Goal: Task Accomplishment & Management: Use online tool/utility

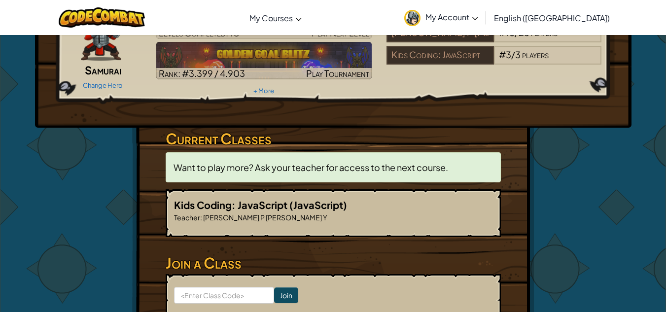
scroll to position [79, 0]
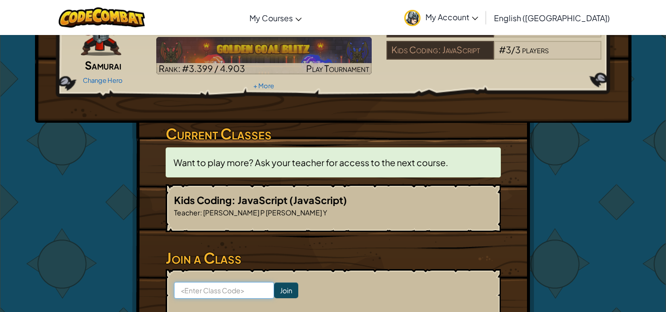
click at [196, 294] on input at bounding box center [224, 290] width 100 height 17
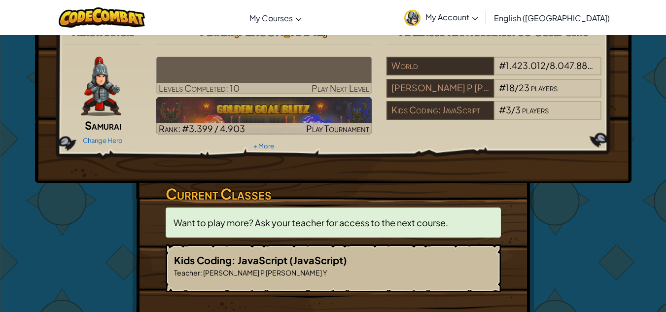
scroll to position [0, 0]
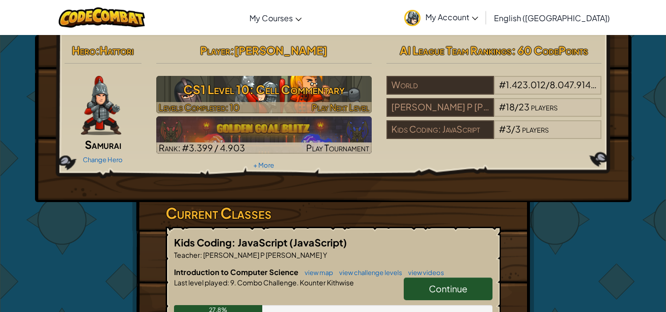
click at [243, 84] on h3 "CS1 Level 10: Cell Commentary" at bounding box center [263, 89] width 215 height 22
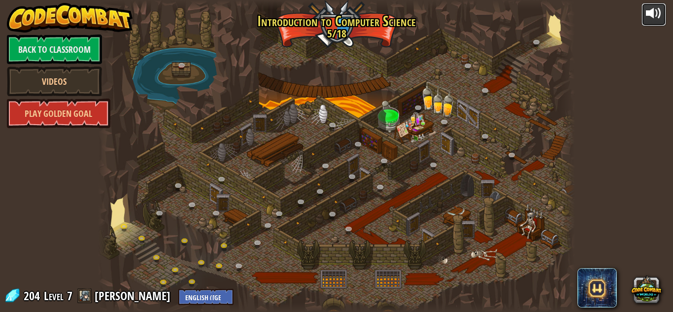
click at [653, 9] on div at bounding box center [654, 13] width 16 height 16
click at [239, 263] on link at bounding box center [242, 268] width 20 height 20
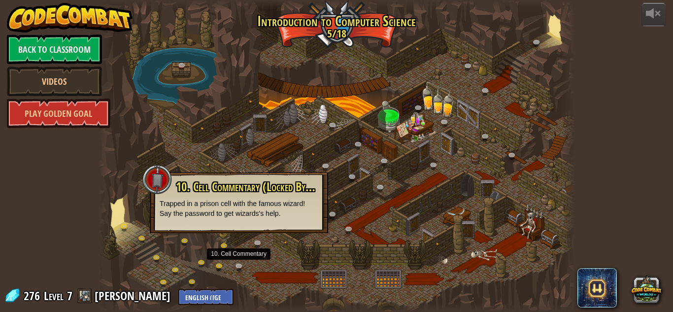
click at [271, 255] on div at bounding box center [336, 156] width 477 height 312
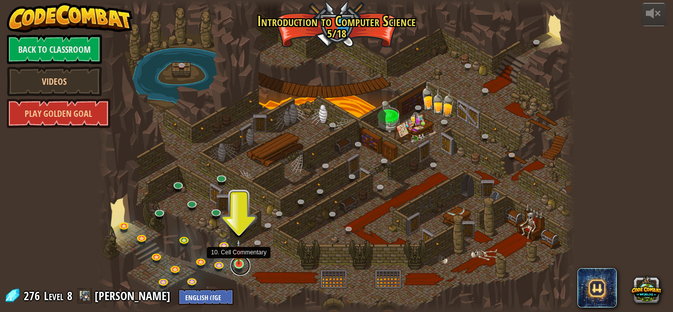
click at [237, 265] on link at bounding box center [241, 266] width 20 height 20
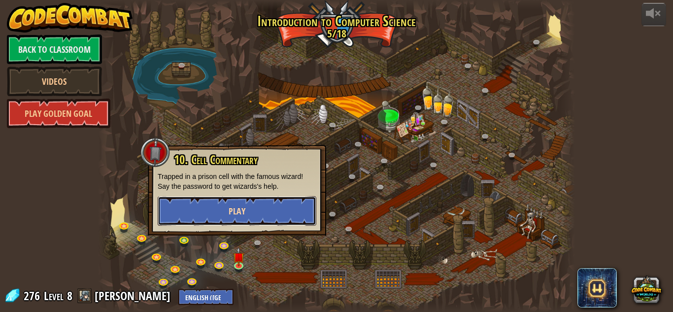
click at [226, 215] on button "Play" at bounding box center [237, 211] width 159 height 30
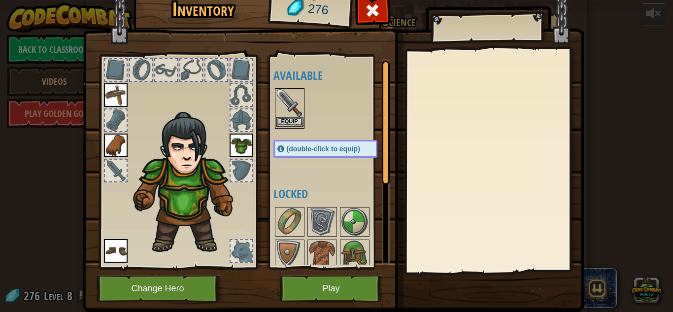
click at [281, 115] on img at bounding box center [290, 103] width 28 height 28
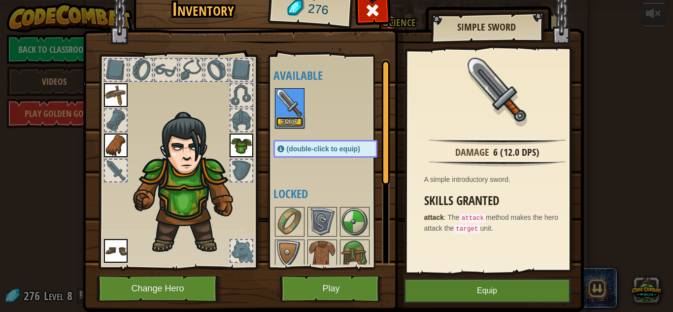
click at [284, 124] on button "Equip" at bounding box center [290, 122] width 28 height 10
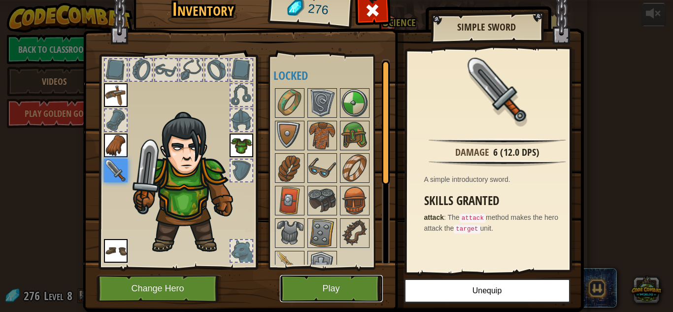
click at [312, 287] on button "Play" at bounding box center [331, 288] width 103 height 27
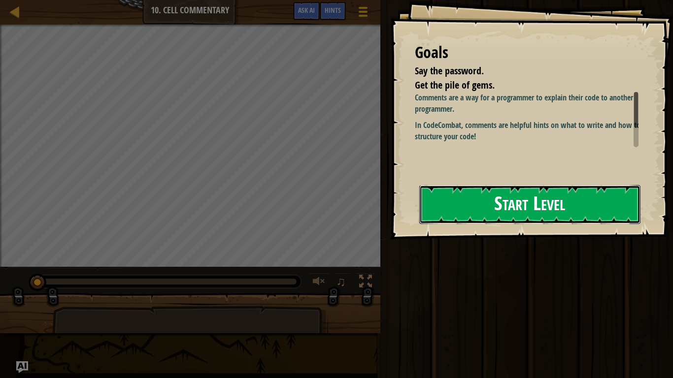
click at [447, 185] on button "Start Level" at bounding box center [529, 204] width 221 height 39
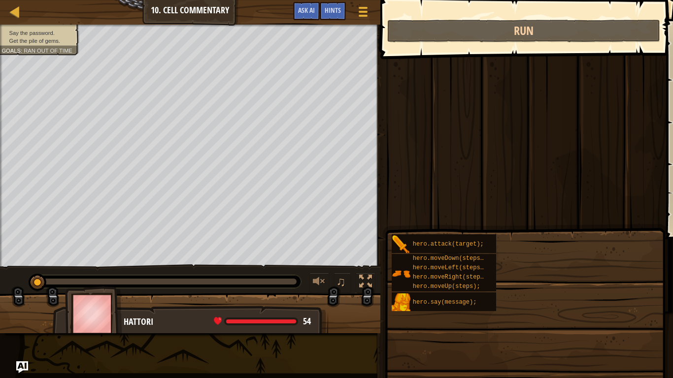
click at [468, 186] on div "Hints Videos XXXXXXXXXXXXXXXXXXXXXXXXXXXXXXXXXXXXXXXXXXXXXXXXXXXXXXXXXXXXXXXXXX…" at bounding box center [525, 187] width 296 height 374
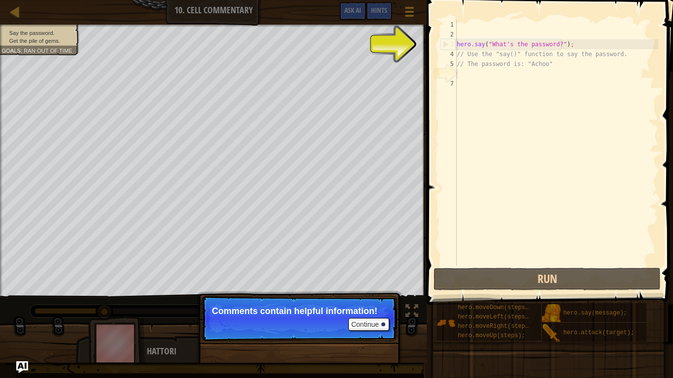
click at [495, 75] on div "hero . say ( "What's the password?" ) ; // Use the "say()" function to say the …" at bounding box center [557, 153] width 204 height 266
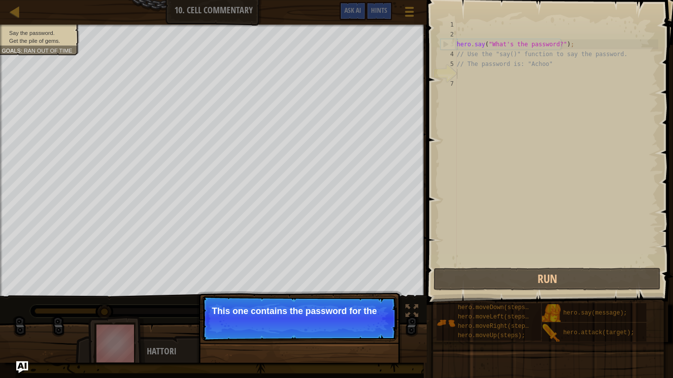
click at [370, 311] on p "Continue This one contains the password for the" at bounding box center [300, 318] width 196 height 45
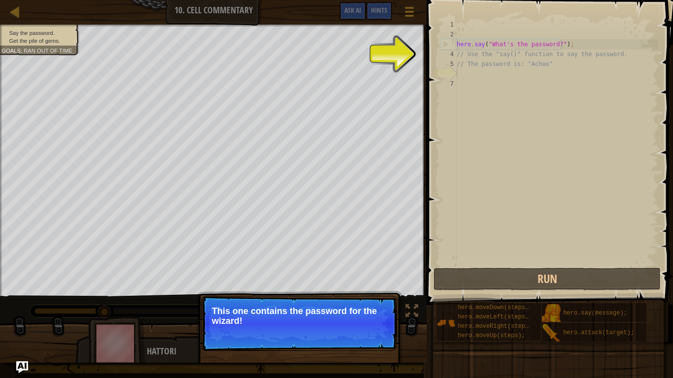
click at [370, 311] on button "Continue" at bounding box center [368, 334] width 41 height 13
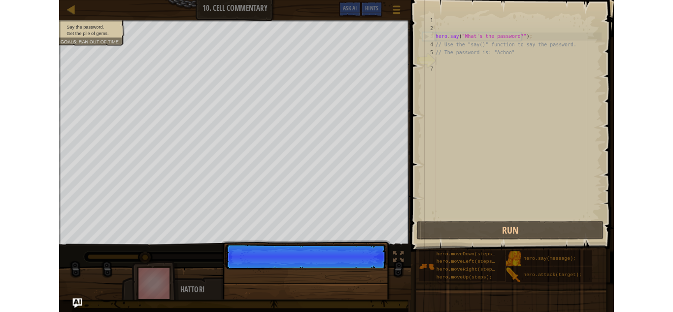
scroll to position [4, 0]
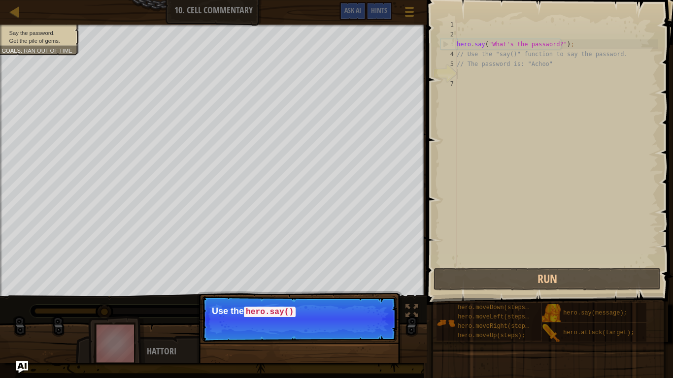
click at [370, 311] on p "Continue Use the hero.say()" at bounding box center [300, 319] width 196 height 46
click at [370, 311] on p "Continue Use the hero.say() function to tell" at bounding box center [300, 319] width 196 height 46
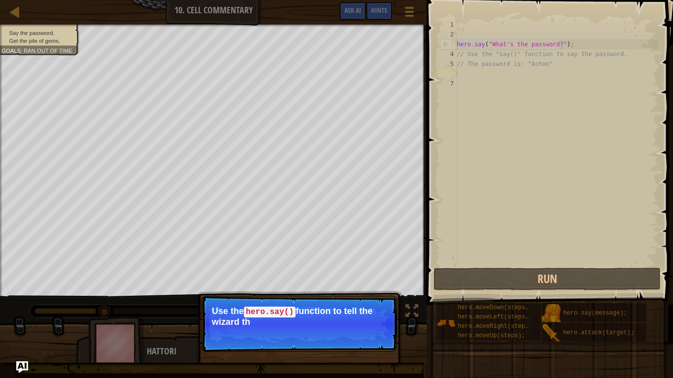
click at [370, 311] on p "Continue Use the hero.say() function to tell the wizard th" at bounding box center [300, 324] width 196 height 56
click at [370, 311] on p "Continue Use the hero.say() function to tell the wizard the pass" at bounding box center [300, 324] width 196 height 56
click at [370, 311] on p "Continue Use the hero.say() function to tell the wizard the password here." at bounding box center [300, 324] width 196 height 56
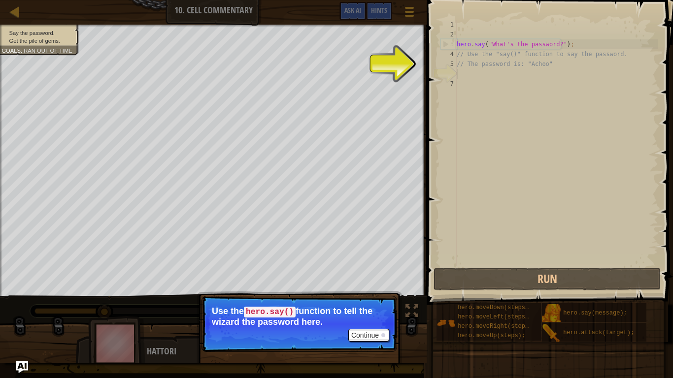
click at [370, 311] on p "Continue Use the hero.say() function to tell the wizard the password here." at bounding box center [300, 324] width 196 height 56
click at [372, 311] on button "Continue" at bounding box center [368, 335] width 41 height 13
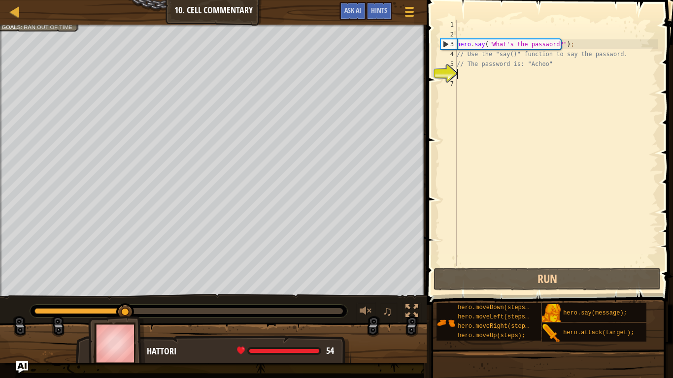
click at [474, 69] on div "hero . say ( "What's the password?" ) ; // Use the "say()" function to say the …" at bounding box center [557, 153] width 204 height 266
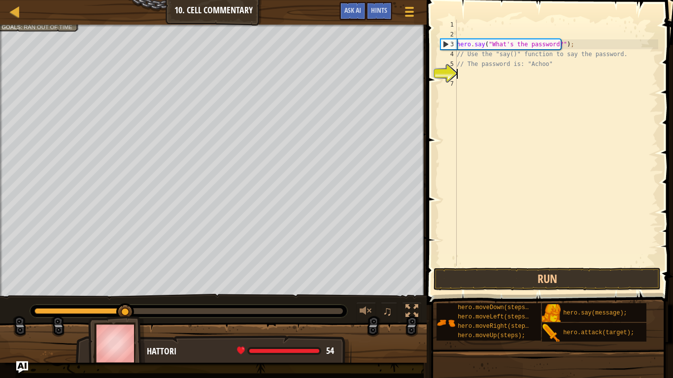
type textarea "h"
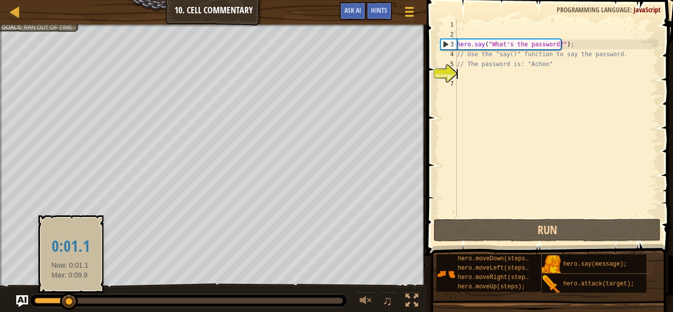
drag, startPoint x: 119, startPoint y: 304, endPoint x: 34, endPoint y: 311, distance: 85.0
click at [60, 307] on div at bounding box center [69, 302] width 18 height 18
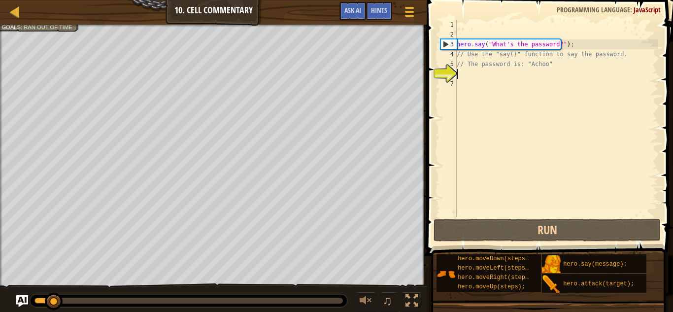
click at [472, 76] on div "hero . say ( "What's the password?" ) ; // Use the "say()" function to say the …" at bounding box center [557, 128] width 204 height 217
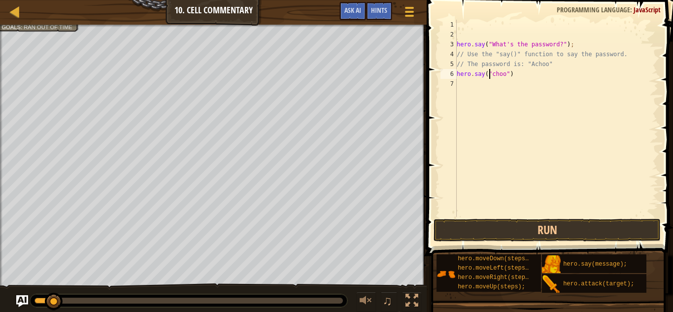
scroll to position [4, 3]
type textarea "hero.say("Achoo")"
click at [527, 230] on button "Run" at bounding box center [548, 230] width 228 height 23
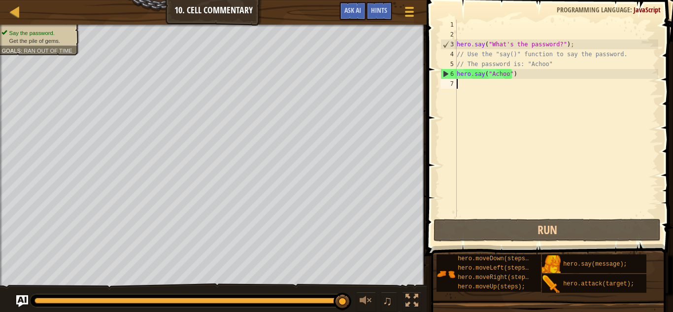
scroll to position [4, 0]
click at [471, 90] on div "hero . say ( "What's the password?" ) ; // Use the "say()" function to say the …" at bounding box center [557, 128] width 204 height 217
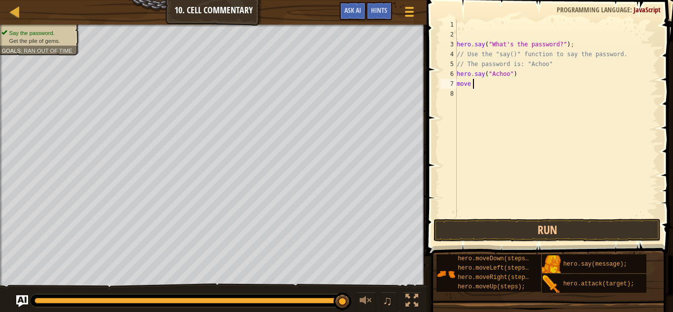
scroll to position [4, 1]
type textarea "m"
type textarea "hero.moveUp(2);"
click at [474, 224] on button "Run" at bounding box center [548, 230] width 228 height 23
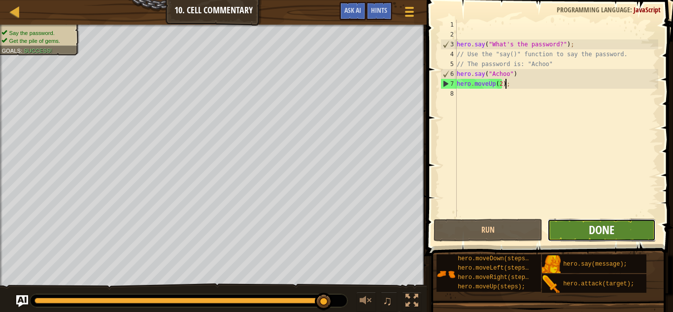
click at [594, 234] on span "Done" at bounding box center [602, 230] width 26 height 16
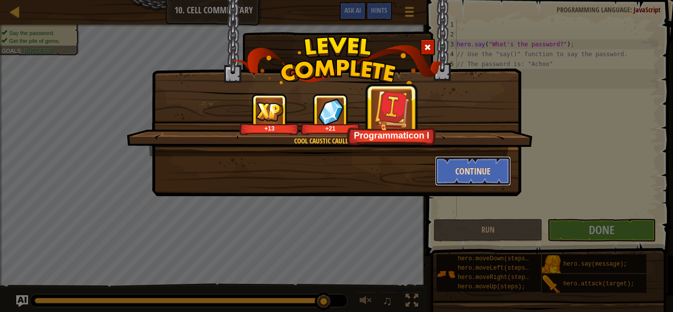
click at [461, 169] on button "Continue" at bounding box center [473, 171] width 76 height 30
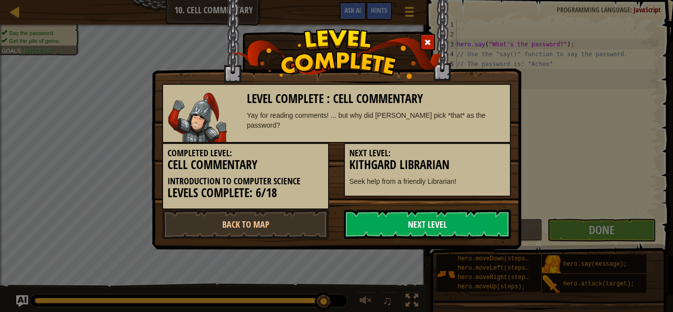
click at [392, 225] on link "Next Level" at bounding box center [427, 224] width 167 height 30
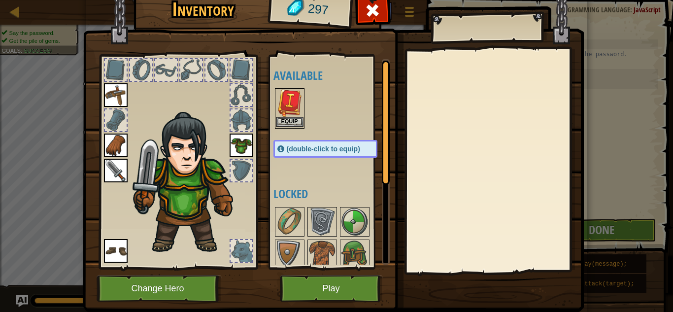
click at [294, 128] on div "Equip" at bounding box center [290, 108] width 30 height 40
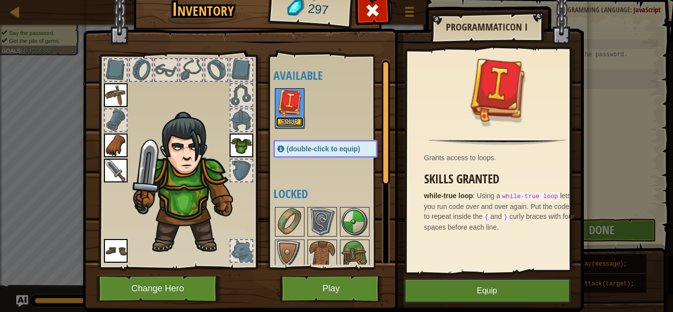
click at [294, 121] on button "Equip" at bounding box center [290, 122] width 28 height 10
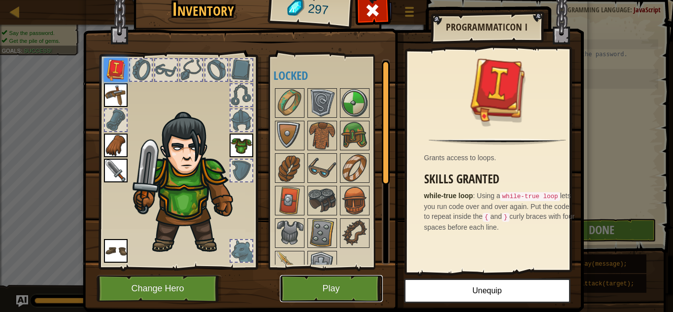
click at [327, 297] on button "Play" at bounding box center [331, 288] width 103 height 27
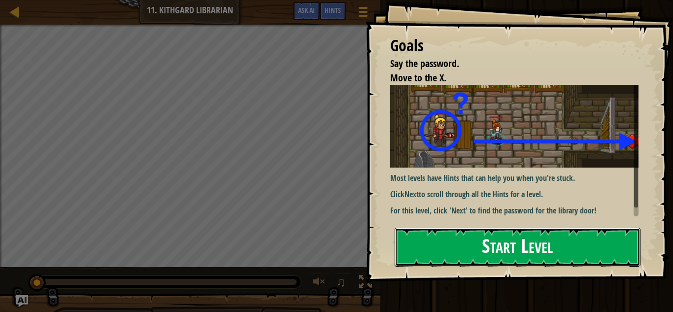
click at [451, 228] on button "Start Level" at bounding box center [518, 247] width 246 height 39
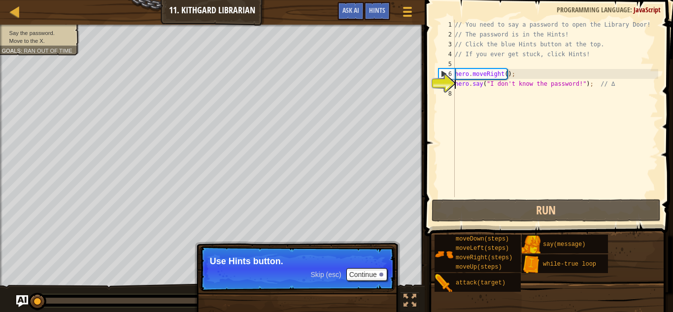
click at [472, 90] on div "// You need to say a password to open the Library Door! // The password is in t…" at bounding box center [555, 118] width 205 height 197
click at [380, 11] on span "Hints" at bounding box center [377, 9] width 16 height 9
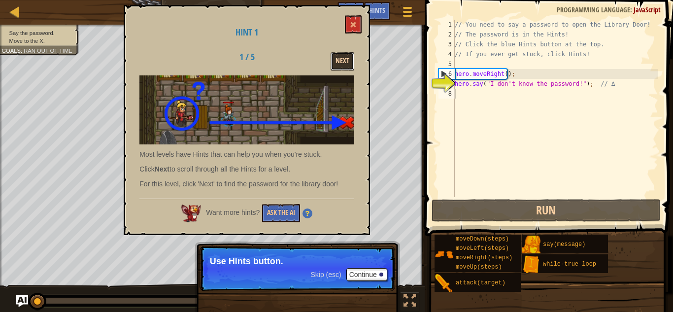
click at [340, 63] on button "Next" at bounding box center [343, 61] width 24 height 18
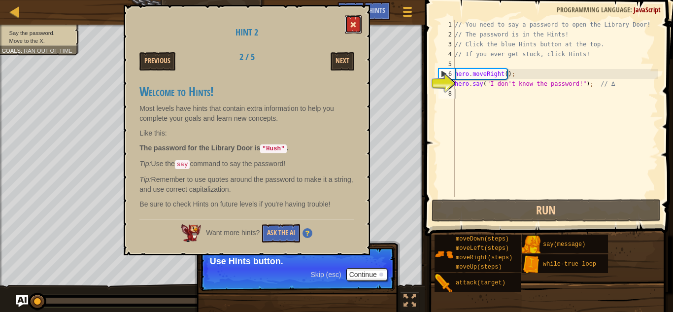
click at [352, 23] on span at bounding box center [353, 24] width 7 height 7
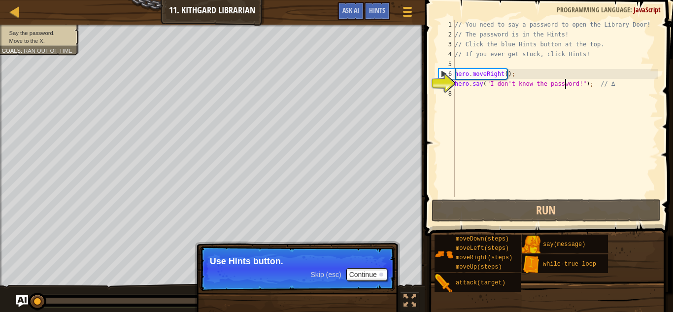
click at [567, 79] on div "// You need to say a password to open the Library Door! // The password is in t…" at bounding box center [555, 118] width 205 height 197
drag, startPoint x: 572, startPoint y: 84, endPoint x: 487, endPoint y: 84, distance: 84.3
click at [487, 84] on div "// You need to say a password to open the Library Door! // The password is in t…" at bounding box center [555, 118] width 205 height 197
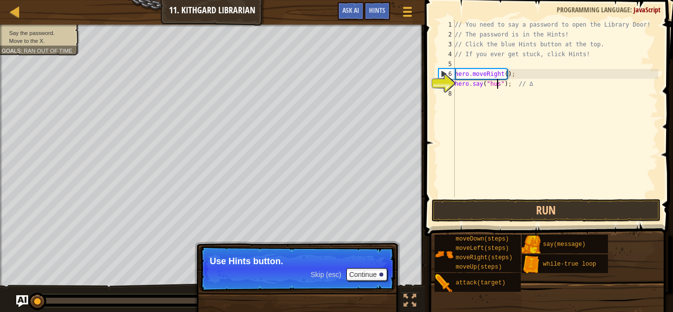
scroll to position [4, 3]
type textarea "hero.say("Hush"); // ∆"
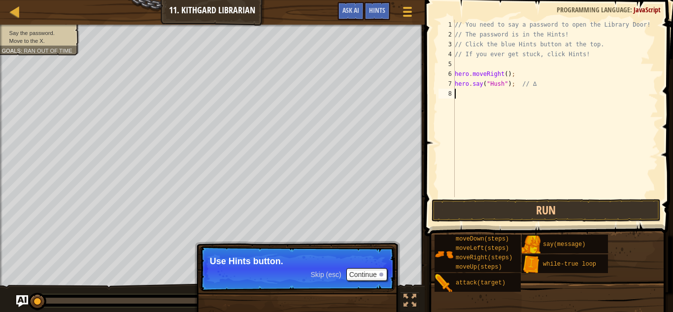
click at [465, 95] on div "// You need to say a password to open the Library Door! // The password is in t…" at bounding box center [555, 118] width 205 height 197
type textarea "m"
type textarea "hero.moveRight();"
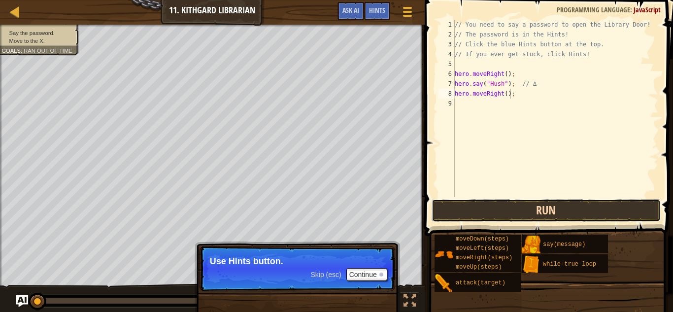
click at [458, 214] on button "Run" at bounding box center [547, 210] width 230 height 23
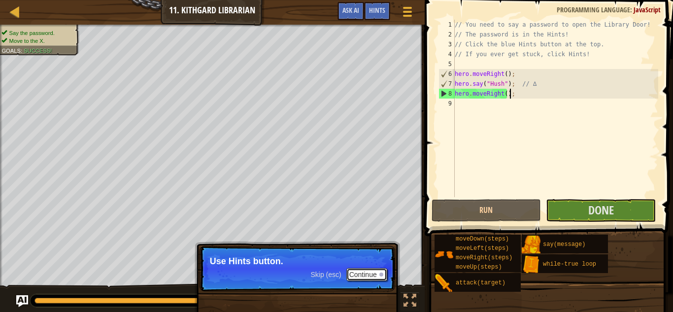
click at [381, 273] on div at bounding box center [381, 275] width 4 height 4
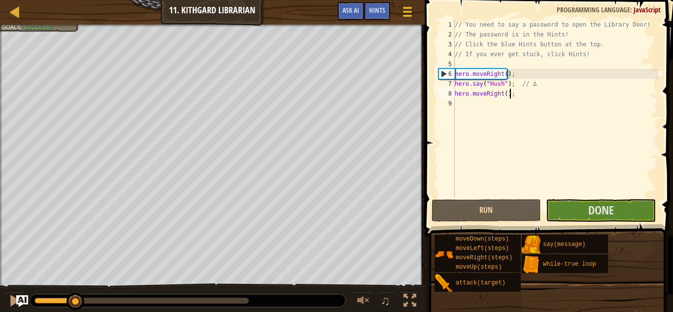
drag, startPoint x: 245, startPoint y: 301, endPoint x: 0, endPoint y: 247, distance: 250.7
click at [0, 247] on div "Say the password. Move to the X. Goals : Success! ♫ Hattori 54 x: 48 y: 30 x: 5…" at bounding box center [336, 169] width 673 height 288
drag, startPoint x: 521, startPoint y: 96, endPoint x: 443, endPoint y: 97, distance: 77.9
click at [443, 97] on div "hero.moveRight(); 1 2 3 4 5 6 7 8 9 // You need to say a password to open the L…" at bounding box center [548, 108] width 222 height 177
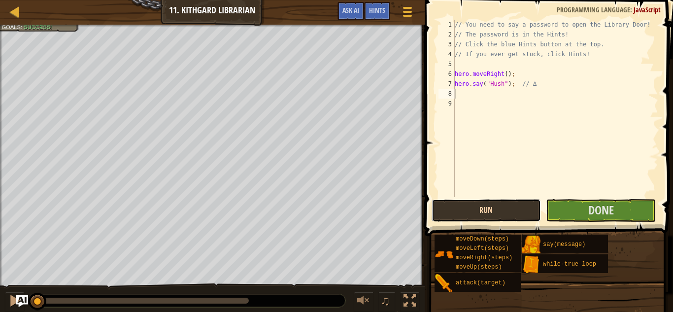
click at [501, 209] on button "Run" at bounding box center [487, 210] width 110 height 23
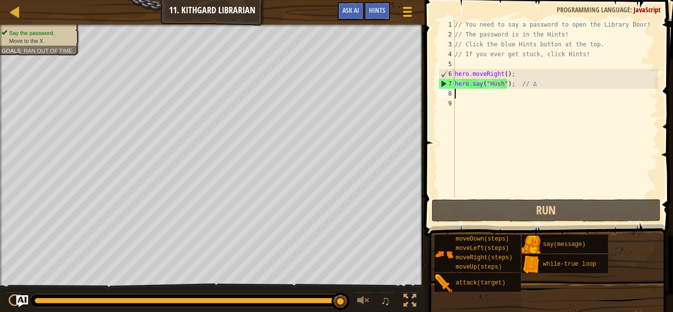
type textarea "v"
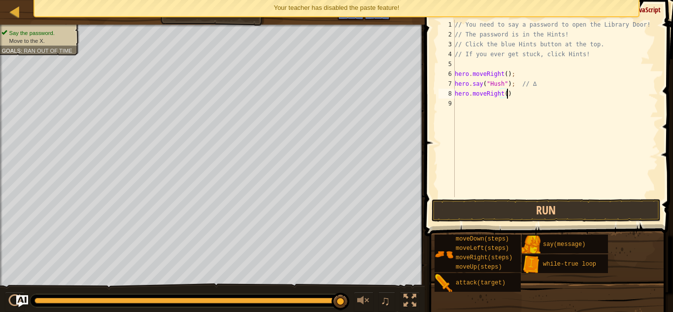
scroll to position [4, 4]
type textarea "hero.moveRight();"
click at [522, 210] on button "Run" at bounding box center [547, 210] width 230 height 23
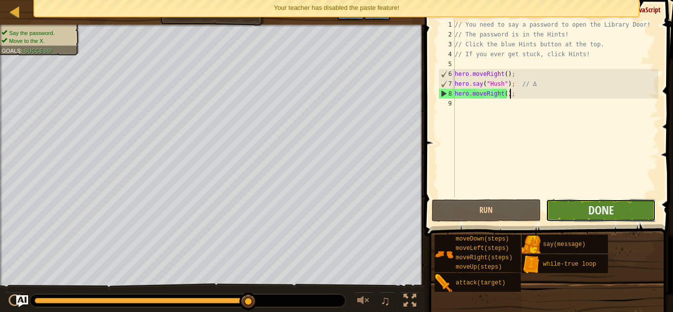
click at [579, 207] on button "Done" at bounding box center [601, 210] width 110 height 23
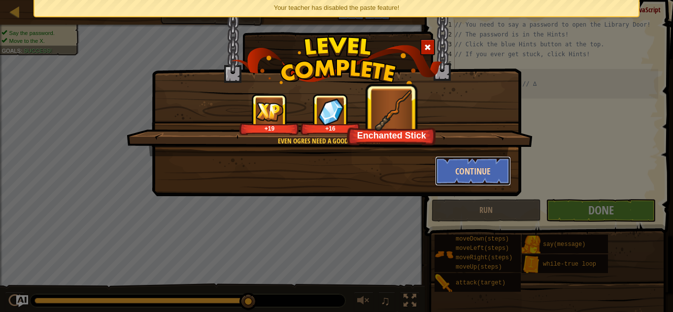
click at [460, 168] on button "Continue" at bounding box center [473, 171] width 76 height 30
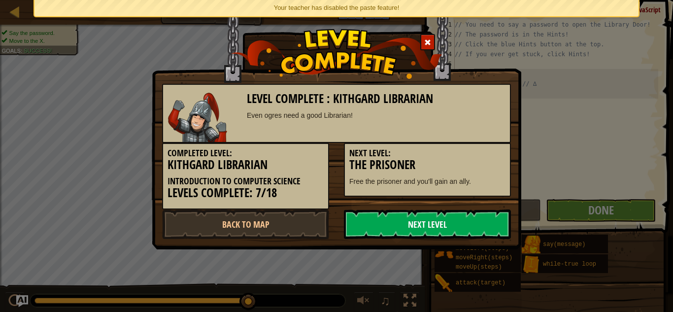
click at [428, 218] on link "Next Level" at bounding box center [427, 224] width 167 height 30
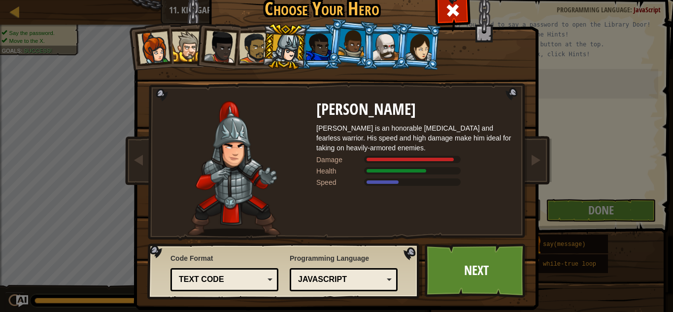
click at [215, 269] on div "Text code Blocks and code Blocks Blocks (Icons) Text code" at bounding box center [224, 279] width 108 height 23
click at [221, 258] on div "Code Format Text code Blocks and code Blocks Blocks (Icons) Text code Blocks - …" at bounding box center [224, 272] width 108 height 43
click at [462, 266] on link "Next" at bounding box center [476, 270] width 103 height 54
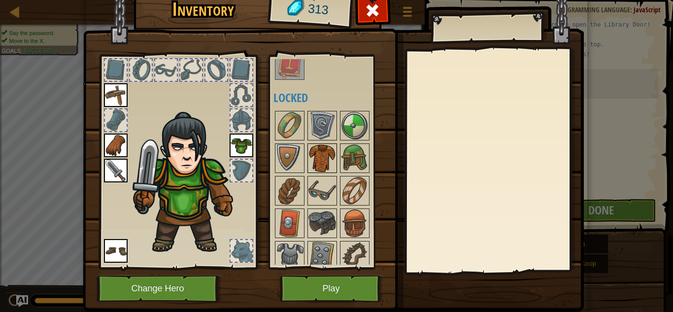
scroll to position [49, 0]
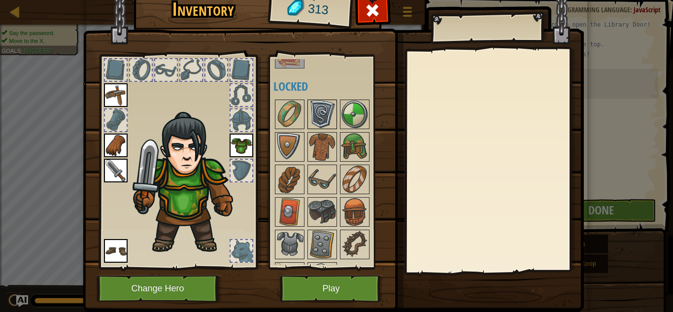
click at [320, 111] on img at bounding box center [322, 115] width 28 height 28
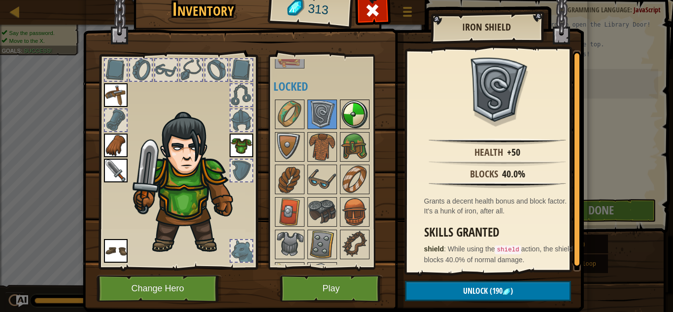
click at [345, 118] on img at bounding box center [355, 115] width 28 height 28
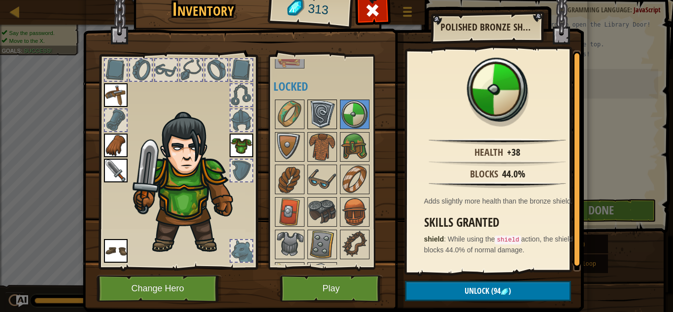
click at [314, 112] on img at bounding box center [322, 115] width 28 height 28
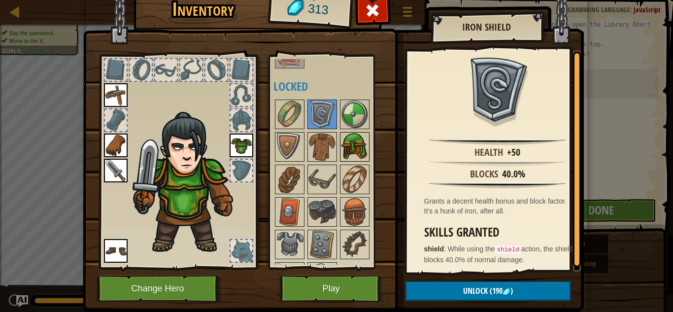
scroll to position [78, 0]
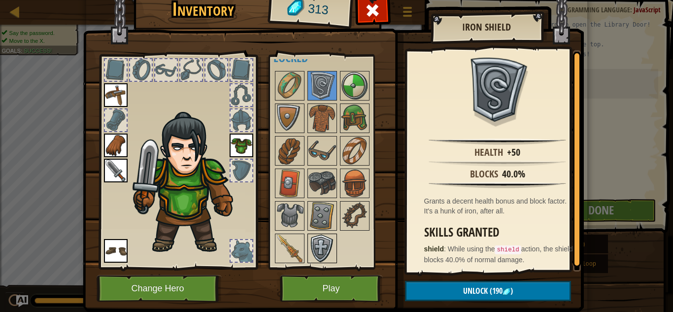
click at [316, 244] on img at bounding box center [322, 249] width 28 height 28
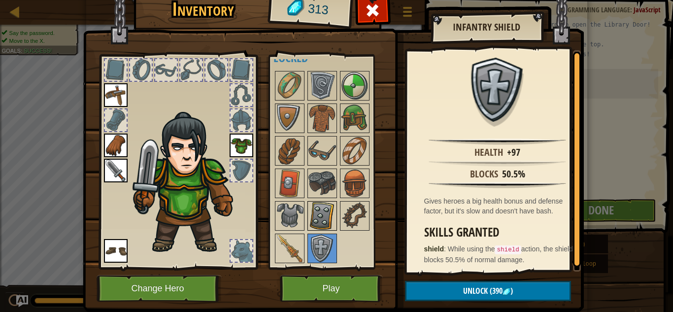
click at [317, 217] on img at bounding box center [322, 216] width 28 height 28
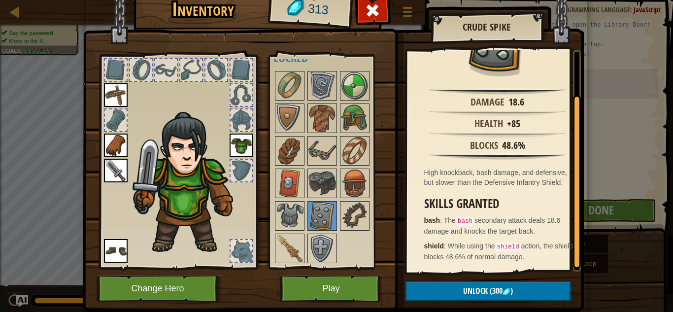
scroll to position [58, 0]
click at [464, 291] on span "Unlock" at bounding box center [475, 290] width 25 height 11
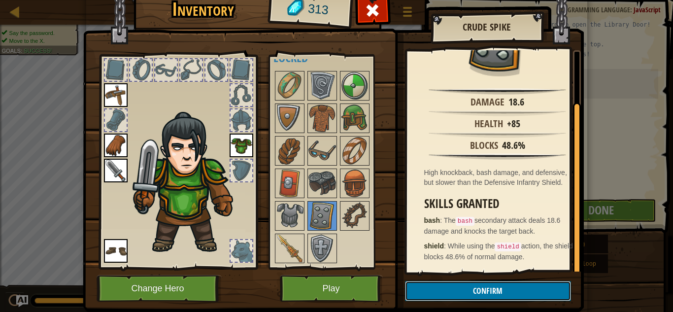
click at [461, 293] on button "Confirm" at bounding box center [488, 291] width 166 height 20
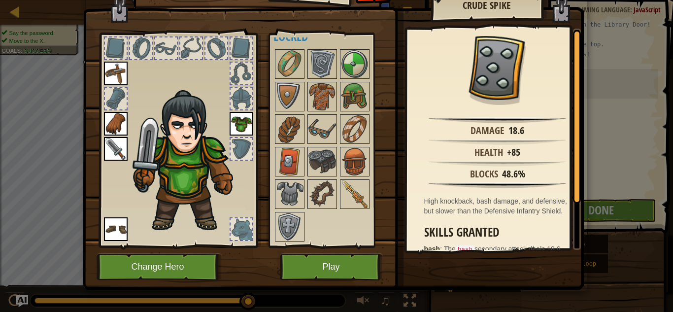
scroll to position [28, 0]
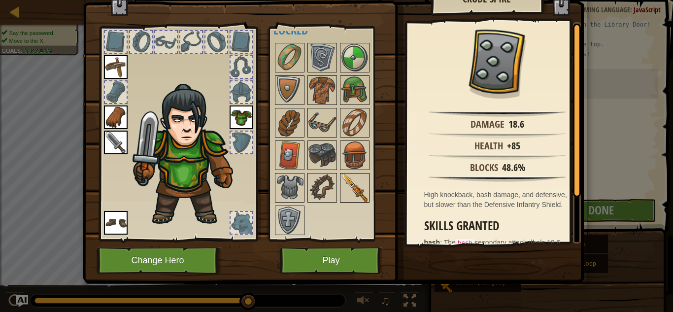
click at [361, 186] on img at bounding box center [355, 188] width 28 height 28
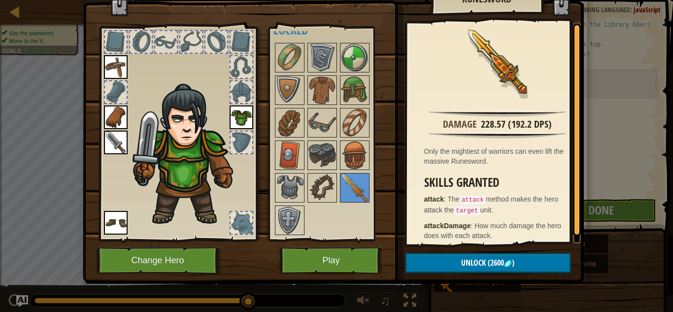
scroll to position [0, 0]
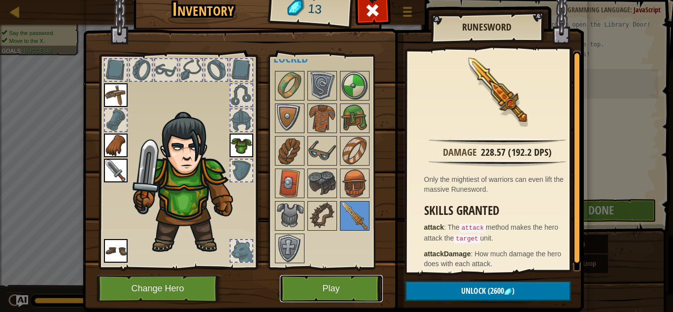
click at [350, 285] on button "Play" at bounding box center [331, 288] width 103 height 27
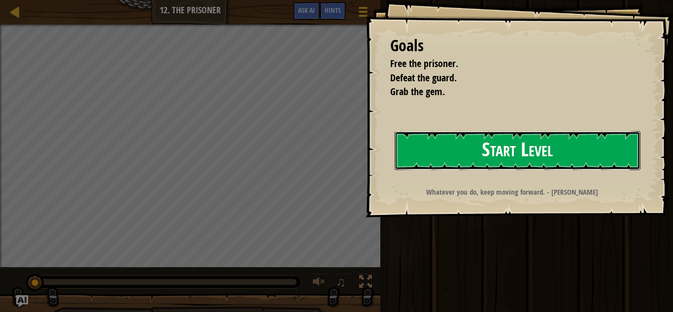
click at [461, 159] on button "Start Level" at bounding box center [518, 150] width 246 height 39
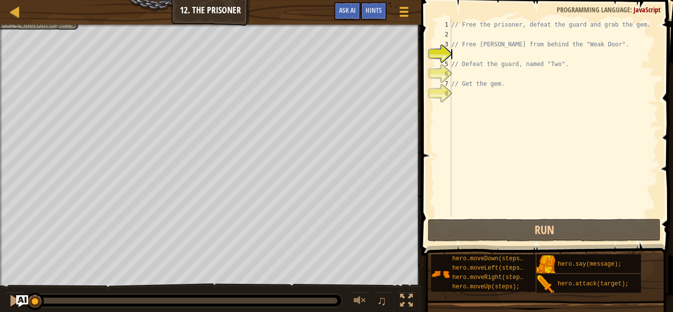
click at [464, 53] on div "// Free the prisoner, defeat the guard and grab the gem. // Free Patrick from b…" at bounding box center [553, 128] width 209 height 217
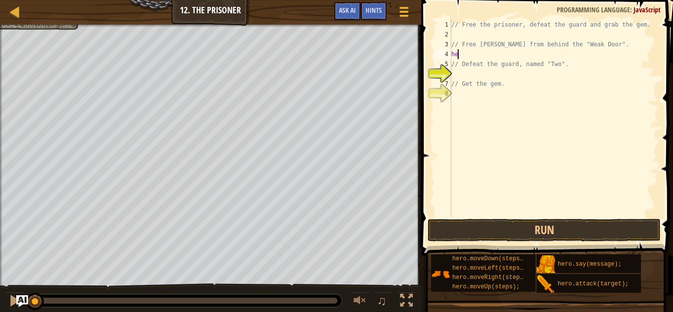
scroll to position [4, 0]
type textarea "h"
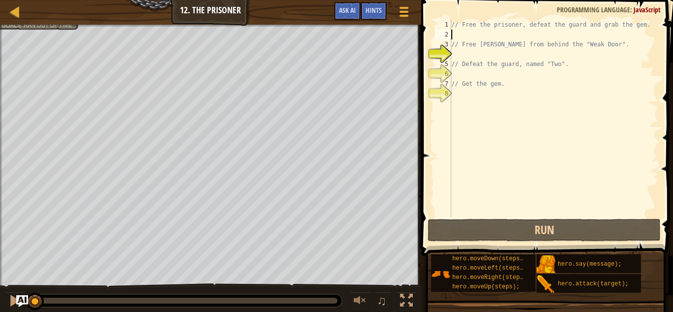
click at [458, 35] on div "// Free the prisoner, defeat the guard and grab the gem. // Free Patrick from b…" at bounding box center [553, 128] width 209 height 217
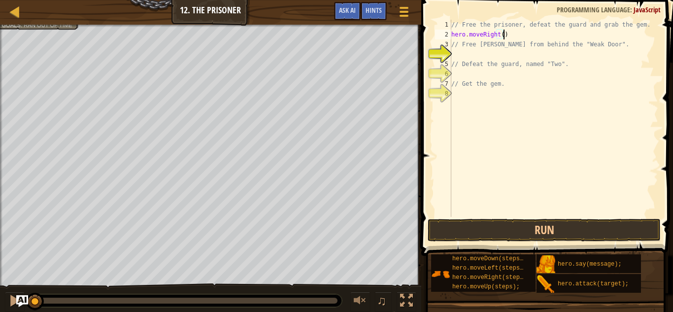
scroll to position [4, 4]
click at [473, 46] on div "// Free the prisoner, defeat the guard and grab the gem. hero . moveRight ( ) ;…" at bounding box center [553, 128] width 209 height 217
type textarea "// Free Patrick from behind the "Weak Door"."
click at [470, 50] on div "// Free the prisoner, defeat the guard and grab the gem. hero . moveRight ( ) ;…" at bounding box center [553, 128] width 209 height 217
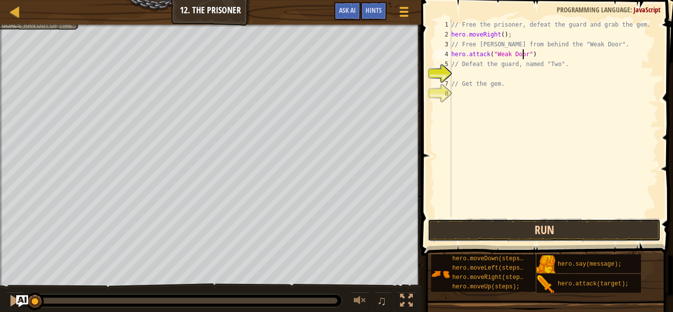
click at [530, 223] on button "Run" at bounding box center [544, 230] width 233 height 23
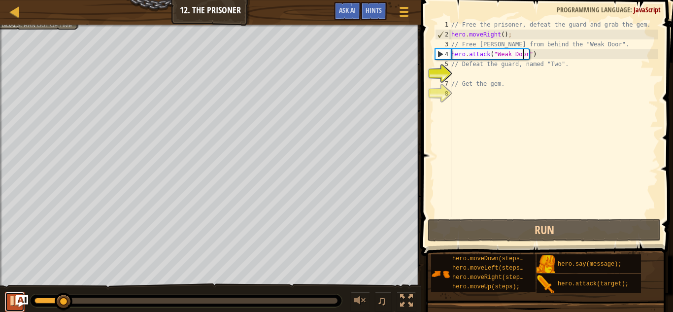
click at [7, 301] on button at bounding box center [15, 302] width 20 height 20
click at [458, 79] on div "// Free the prisoner, defeat the guard and grab the gem. hero . moveRight ( ) ;…" at bounding box center [553, 128] width 209 height 217
type textarea "// Get the gem."
click at [462, 70] on div "// Free the prisoner, defeat the guard and grab the gem. hero . moveRight ( ) ;…" at bounding box center [553, 128] width 209 height 217
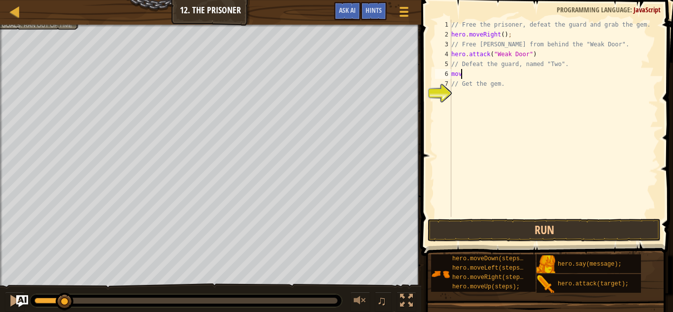
scroll to position [4, 0]
type textarea "m"
type textarea "// Get the gem."
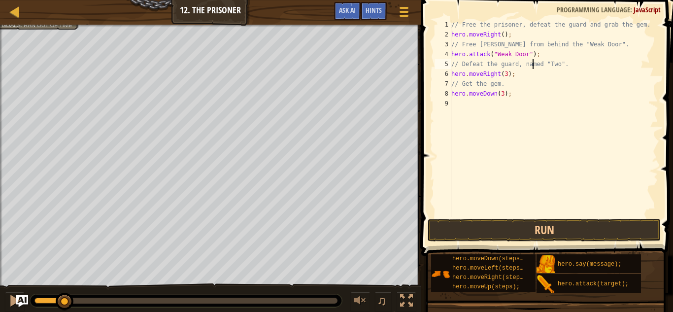
type textarea "hero.moveDown(3);"
type textarea "hero.attack("Two")"
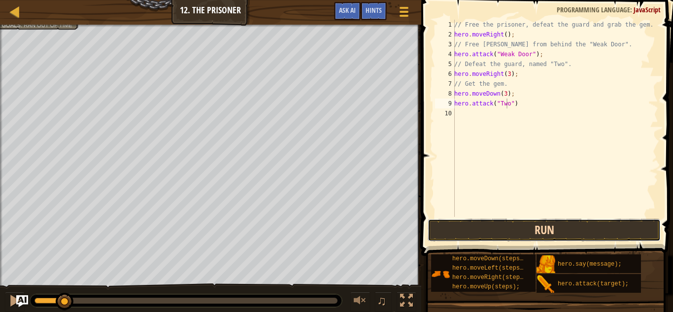
click at [563, 231] on button "Run" at bounding box center [544, 230] width 233 height 23
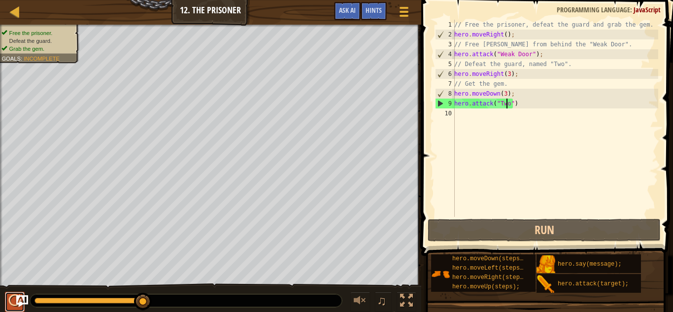
click at [10, 301] on div at bounding box center [14, 300] width 13 height 13
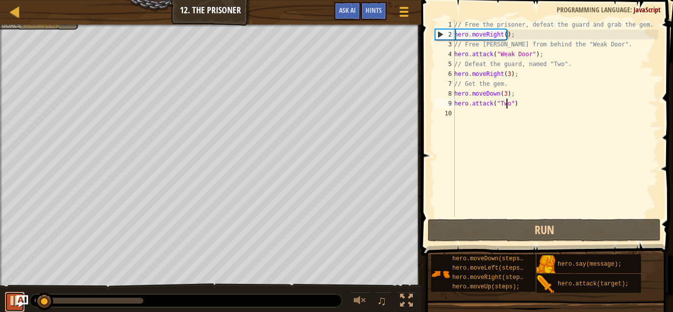
click at [12, 302] on div at bounding box center [14, 300] width 13 height 13
drag, startPoint x: 535, startPoint y: 108, endPoint x: 524, endPoint y: 110, distance: 10.9
click at [524, 110] on div "// Free the prisoner, defeat the guard and grab the gem. hero . moveRight ( ) ;…" at bounding box center [555, 128] width 206 height 217
drag, startPoint x: 529, startPoint y: 100, endPoint x: 452, endPoint y: 107, distance: 77.3
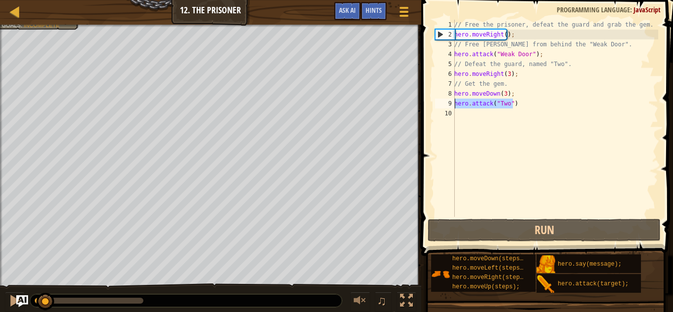
click at [452, 107] on div "1 2 3 4 5 6 7 8 9 10 // Free the prisoner, defeat the guard and grab the gem. h…" at bounding box center [545, 118] width 225 height 197
type textarea "hero.attack("Two")"
click at [468, 119] on div "// Free the prisoner, defeat the guard and grab the gem. hero . moveRight ( ) ;…" at bounding box center [555, 128] width 206 height 217
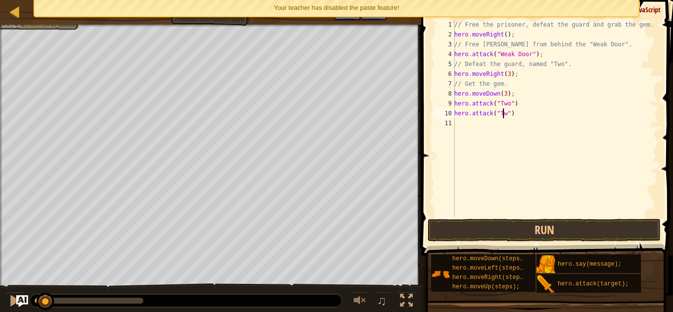
scroll to position [4, 4]
type textarea "hero.attack("Two")"
click at [508, 229] on button "Run" at bounding box center [544, 230] width 233 height 23
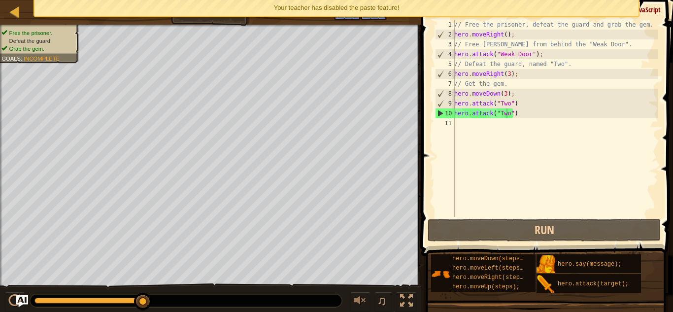
click at [517, 117] on div "// Free the prisoner, defeat the guard and grab the gem. hero . moveRight ( ) ;…" at bounding box center [555, 128] width 206 height 217
click at [463, 125] on div "// Free the prisoner, defeat the guard and grab the gem. hero . moveRight ( ) ;…" at bounding box center [555, 128] width 206 height 217
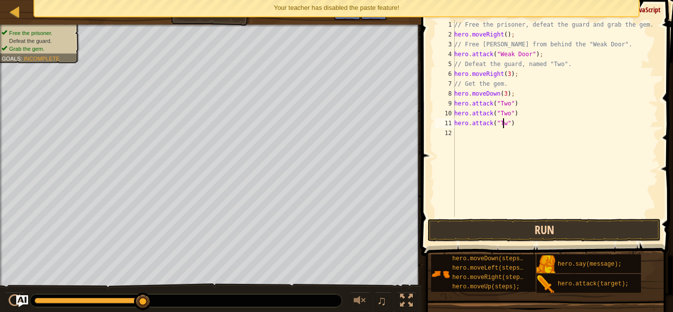
type textarea "hero.attack("Two")"
type textarea "hero.moveRight(2);"
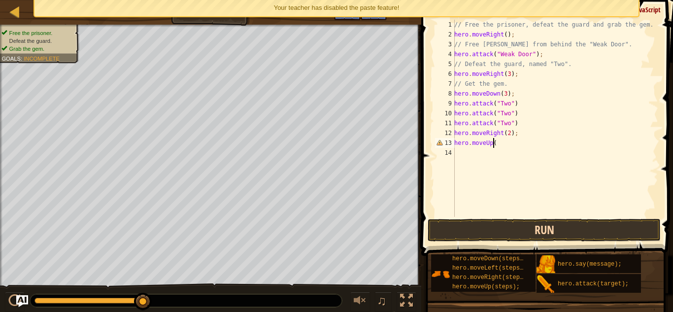
scroll to position [4, 3]
type textarea "hero.moveUp();"
type textarea "H"
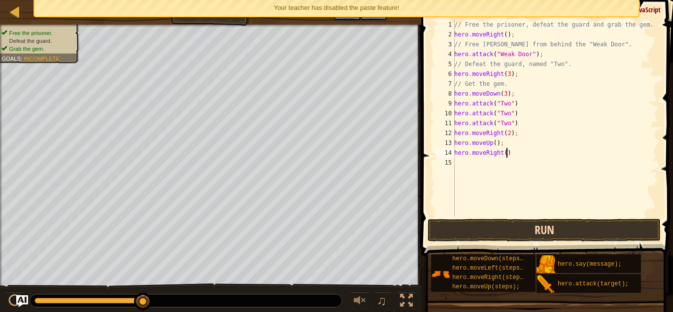
type textarea "hero.moveRight();"
click at [505, 224] on button "Run" at bounding box center [544, 230] width 233 height 23
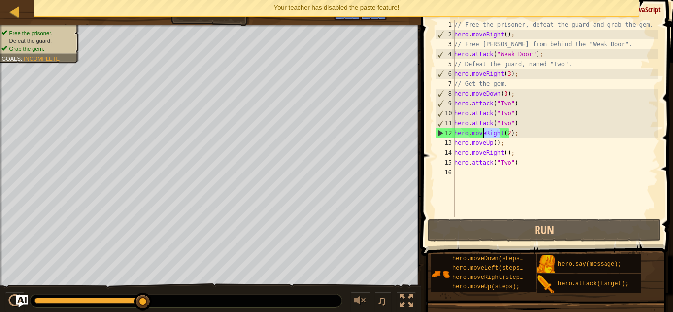
drag, startPoint x: 499, startPoint y: 132, endPoint x: 484, endPoint y: 131, distance: 14.9
click at [484, 131] on div "// Free the prisoner, defeat the guard and grab the gem. hero . moveRight ( ) ;…" at bounding box center [555, 128] width 206 height 217
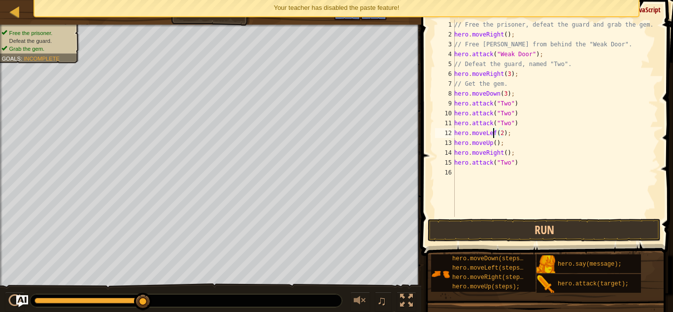
scroll to position [4, 3]
click at [515, 224] on button "Run" at bounding box center [544, 230] width 233 height 23
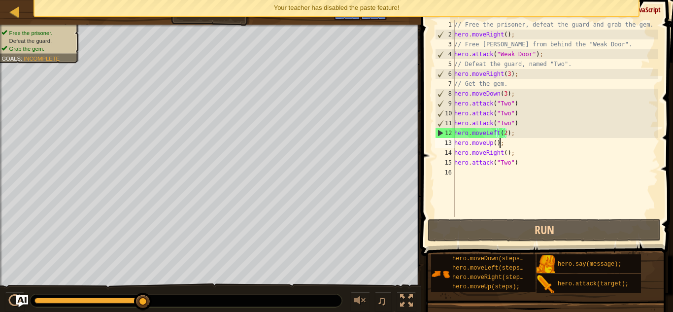
click at [505, 145] on div "// Free the prisoner, defeat the guard and grab the gem. hero . moveRight ( ) ;…" at bounding box center [555, 128] width 206 height 217
click at [515, 104] on div "// Free the prisoner, defeat the guard and grab the gem. hero . moveRight ( ) ;…" at bounding box center [555, 128] width 206 height 217
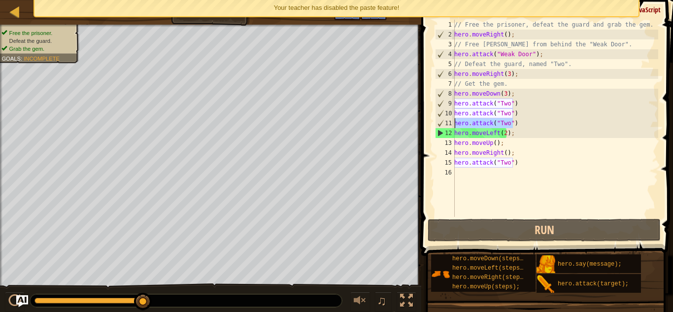
drag, startPoint x: 523, startPoint y: 123, endPoint x: 454, endPoint y: 126, distance: 68.6
click at [454, 126] on div "hero.attack("Two") 1 2 3 4 5 6 7 8 9 10 11 12 13 14 15 16 // Free the prisoner,…" at bounding box center [545, 118] width 225 height 197
drag, startPoint x: 140, startPoint y: 298, endPoint x: 161, endPoint y: 298, distance: 21.2
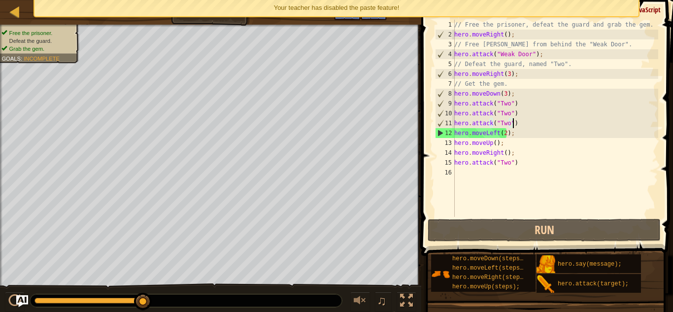
click at [512, 127] on div "// Free the prisoner, defeat the guard and grab the gem. hero . moveRight ( ) ;…" at bounding box center [555, 128] width 206 height 217
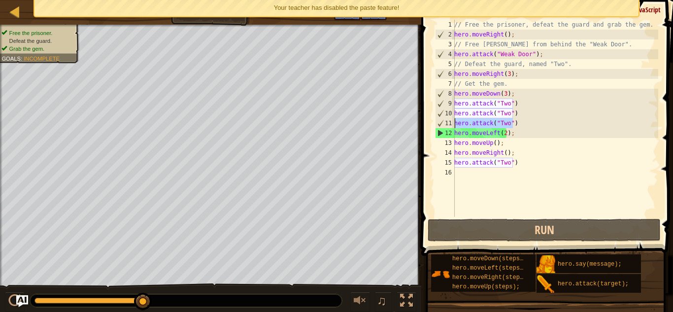
drag, startPoint x: 514, startPoint y: 124, endPoint x: 450, endPoint y: 123, distance: 64.1
click at [450, 123] on div "hero.attack("Two") 1 2 3 4 5 6 7 8 9 10 11 12 13 14 15 16 // Free the prisoner,…" at bounding box center [545, 118] width 225 height 197
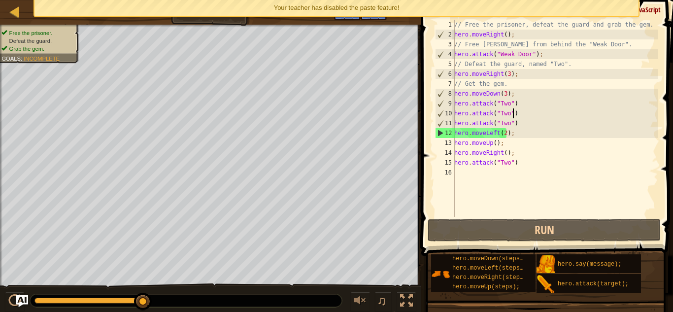
click at [522, 110] on div "// Free the prisoner, defeat the guard and grab the gem. hero . moveRight ( ) ;…" at bounding box center [555, 128] width 206 height 217
click at [513, 93] on div "// Free the prisoner, defeat the guard and grab the gem. hero . moveRight ( ) ;…" at bounding box center [555, 128] width 206 height 217
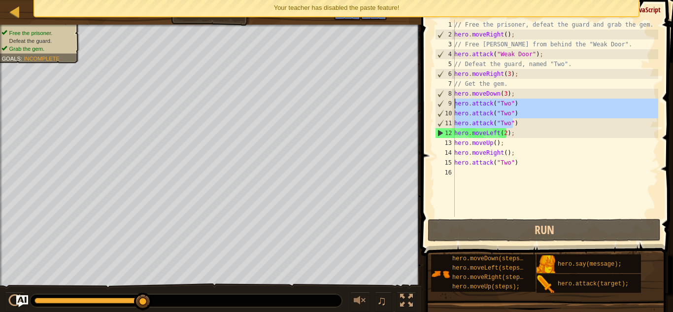
drag, startPoint x: 512, startPoint y: 123, endPoint x: 454, endPoint y: 107, distance: 59.8
click at [454, 107] on div "hero.moveDown(3); 1 2 3 4 5 6 7 8 9 10 11 12 13 14 15 16 // Free the prisoner, …" at bounding box center [545, 118] width 225 height 197
type textarea "hero.attack("Two") hero.attack("Two")"
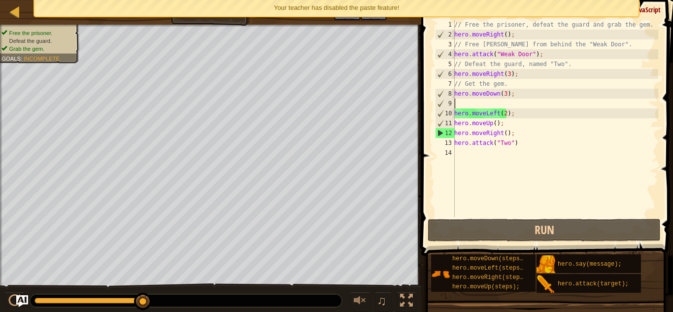
scroll to position [4, 0]
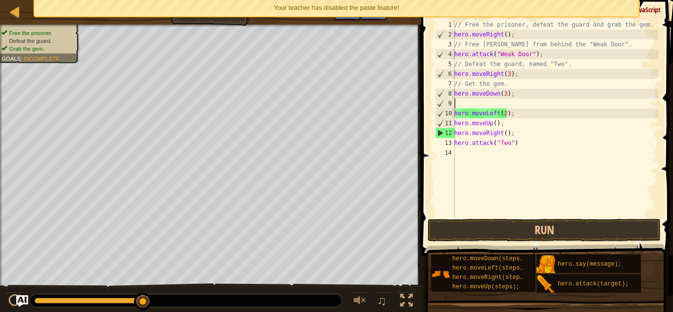
type textarea "hero.moveDown(3);"
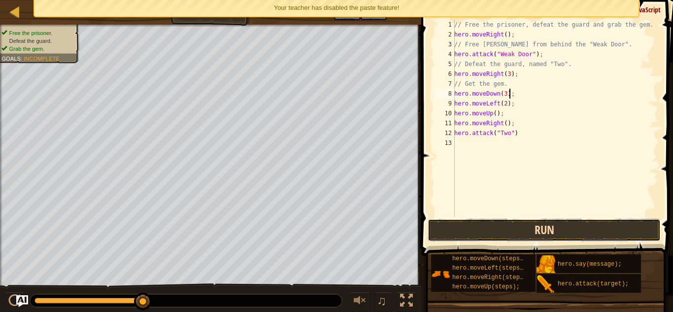
click at [497, 224] on button "Run" at bounding box center [544, 230] width 233 height 23
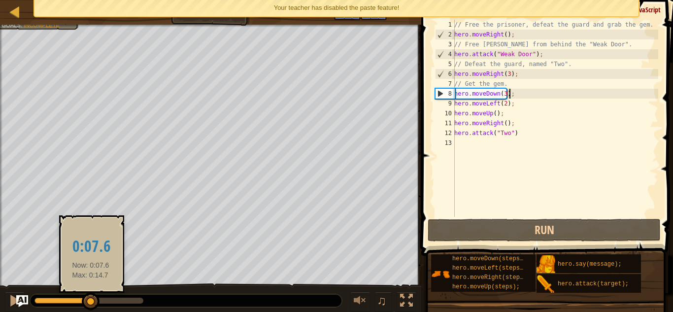
drag, startPoint x: 137, startPoint y: 298, endPoint x: 91, endPoint y: 298, distance: 46.8
click at [91, 298] on div at bounding box center [91, 302] width 18 height 18
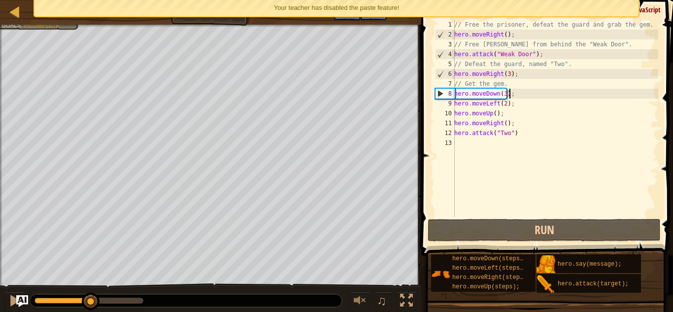
click at [515, 93] on div "// Free the prisoner, defeat the guard and grab the gem. hero . moveRight ( ) ;…" at bounding box center [555, 128] width 206 height 217
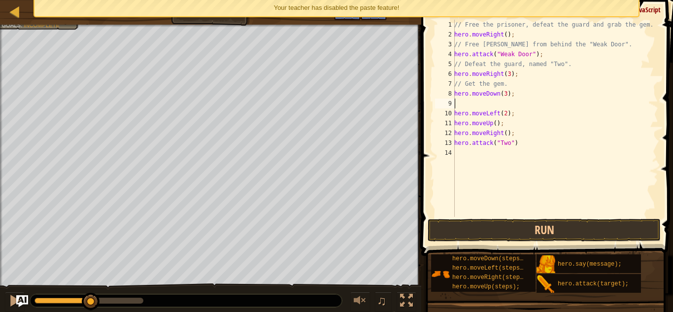
click at [473, 108] on div "// Free the prisoner, defeat the guard and grab the gem. hero . moveRight ( ) ;…" at bounding box center [555, 128] width 206 height 217
click at [502, 93] on div "// Free the prisoner, defeat the guard and grab the gem. hero . moveRight ( ) ;…" at bounding box center [555, 128] width 206 height 217
type textarea "hero.moveDown(20);"
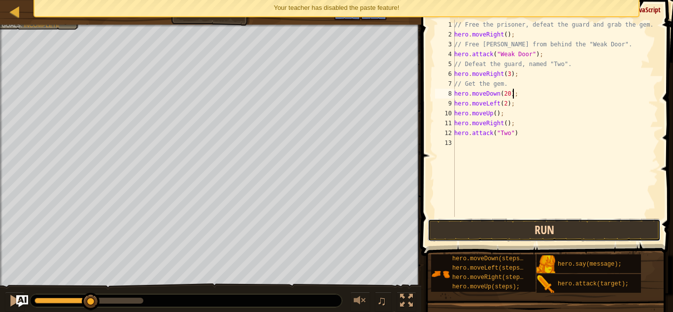
click at [563, 237] on button "Run" at bounding box center [544, 230] width 233 height 23
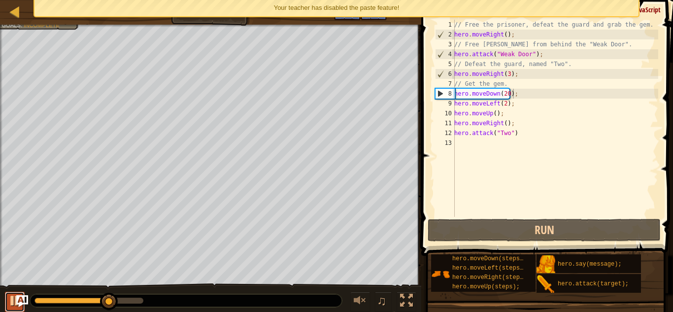
click at [10, 303] on div at bounding box center [14, 300] width 13 height 13
click at [505, 95] on div "// Free the prisoner, defeat the guard and grab the gem. hero . moveRight ( ) ;…" at bounding box center [555, 128] width 206 height 217
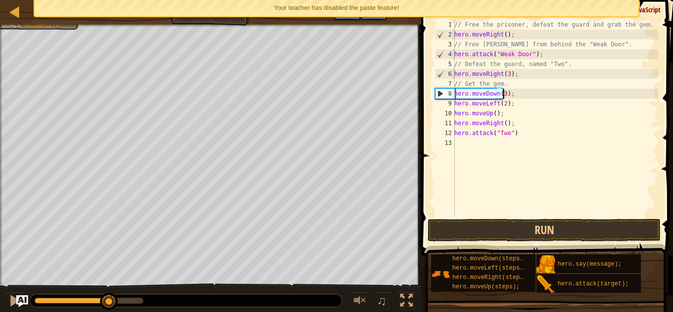
scroll to position [4, 4]
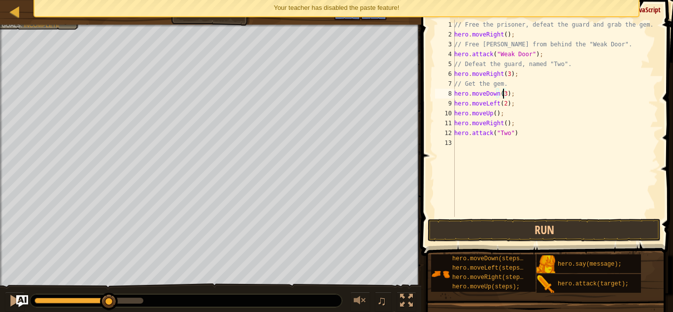
click at [507, 75] on div "// Free the prisoner, defeat the guard and grab the gem. hero . moveRight ( ) ;…" at bounding box center [555, 128] width 206 height 217
click at [516, 228] on button "Run" at bounding box center [544, 230] width 233 height 23
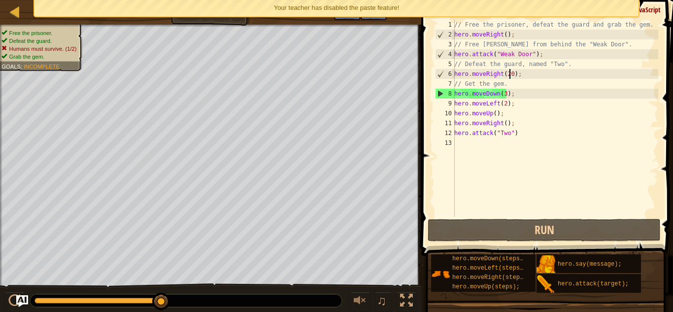
click at [510, 74] on div "// Free the prisoner, defeat the guard and grab the gem. hero . moveRight ( ) ;…" at bounding box center [555, 128] width 206 height 217
click at [524, 68] on div "// Free the prisoner, defeat the guard and grab the gem. hero . moveRight ( ) ;…" at bounding box center [555, 128] width 206 height 217
click at [523, 74] on div "// Free the prisoner, defeat the guard and grab the gem. hero . moveRight ( ) ;…" at bounding box center [555, 128] width 206 height 217
click at [505, 74] on div "// Free the prisoner, defeat the guard and grab the gem. hero . moveRight ( ) ;…" at bounding box center [555, 128] width 206 height 217
click at [510, 76] on div "// Free the prisoner, defeat the guard and grab the gem. hero . moveRight ( ) ;…" at bounding box center [555, 128] width 206 height 217
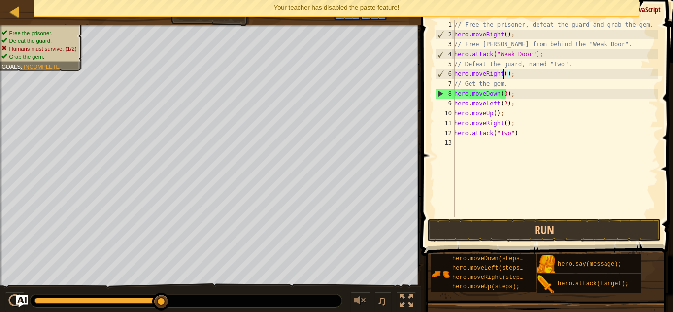
scroll to position [4, 4]
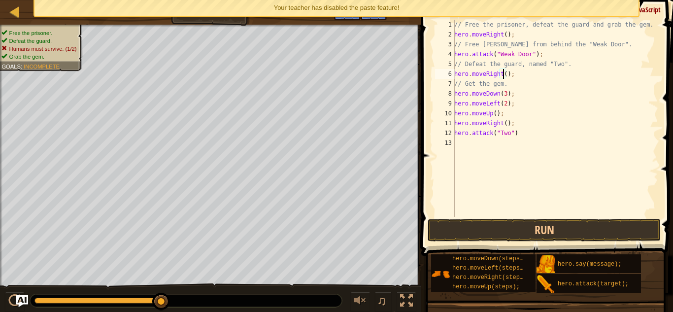
type textarea "hero.moveRight(2);"
click at [514, 74] on div "// Free the prisoner, defeat the guard and grab the gem. hero . moveRight ( ) ;…" at bounding box center [555, 128] width 206 height 217
click at [520, 84] on div "// Free the prisoner, defeat the guard and grab the gem. hero . moveRight ( ) ;…" at bounding box center [555, 128] width 206 height 217
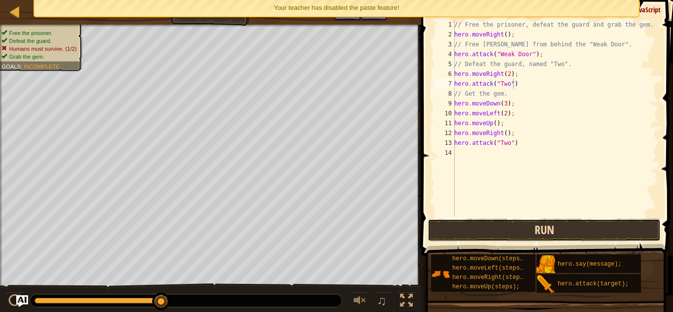
click at [503, 233] on button "Run" at bounding box center [544, 230] width 233 height 23
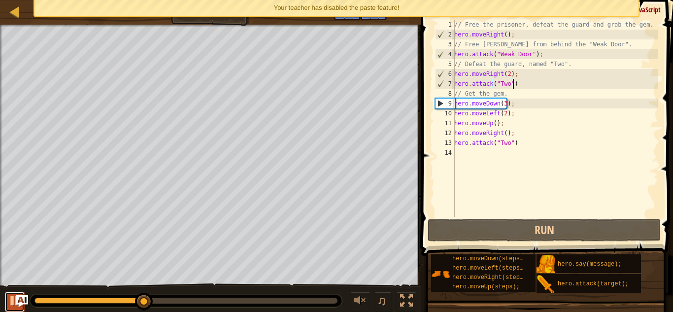
click at [6, 303] on button at bounding box center [15, 302] width 20 height 20
click at [516, 116] on div "// Free the prisoner, defeat the guard and grab the gem. hero . moveRight ( ) ;…" at bounding box center [555, 128] width 206 height 217
drag, startPoint x: 496, startPoint y: 114, endPoint x: 484, endPoint y: 115, distance: 11.4
click at [484, 115] on div "// Free the prisoner, defeat the guard and grab the gem. hero . moveRight ( ) ;…" at bounding box center [555, 128] width 206 height 217
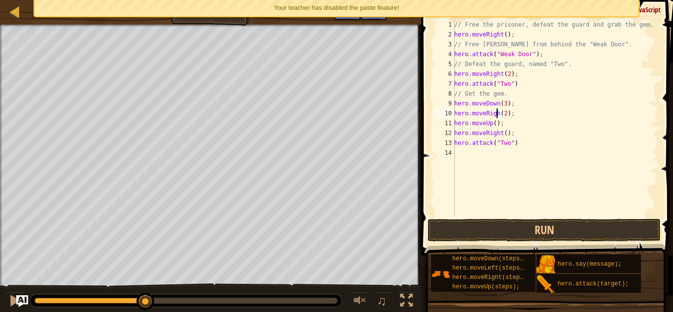
scroll to position [4, 3]
type textarea "hero.moveRight(2);"
click at [495, 224] on button "Run" at bounding box center [544, 230] width 233 height 23
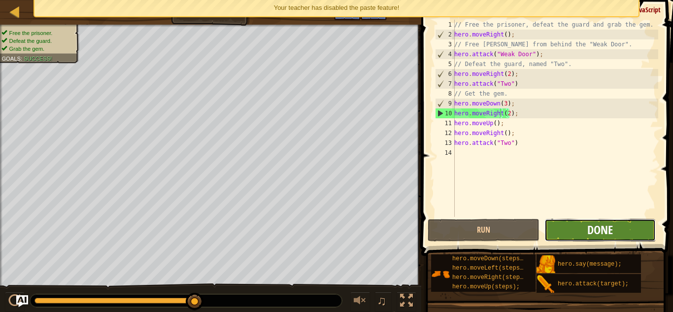
click at [588, 230] on span "Done" at bounding box center [600, 230] width 26 height 16
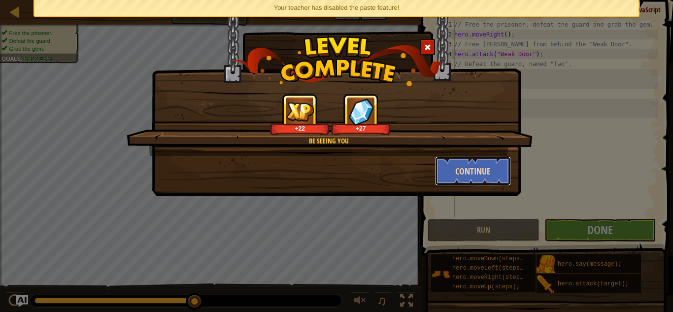
click at [479, 169] on button "Continue" at bounding box center [473, 171] width 76 height 30
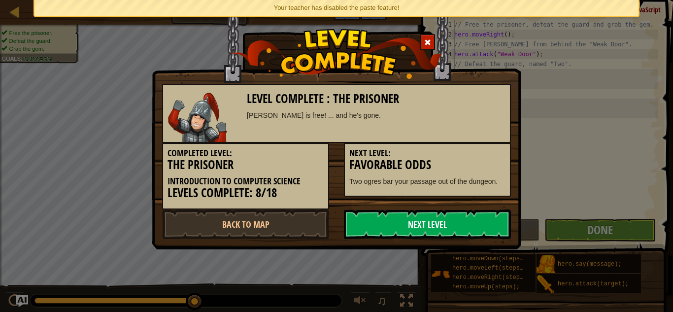
click at [378, 223] on link "Next Level" at bounding box center [427, 224] width 167 height 30
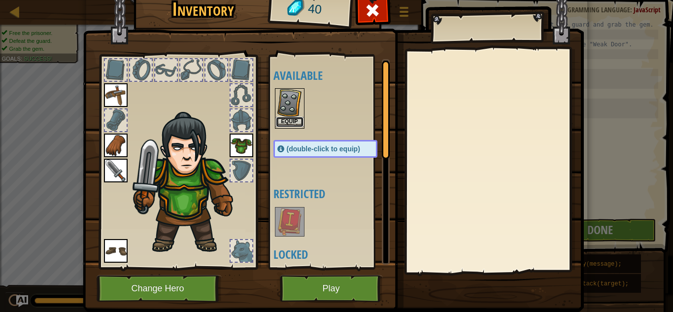
click at [294, 121] on button "Equip" at bounding box center [290, 122] width 28 height 10
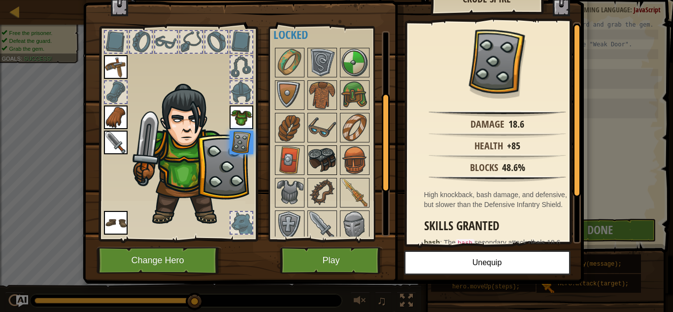
scroll to position [61, 0]
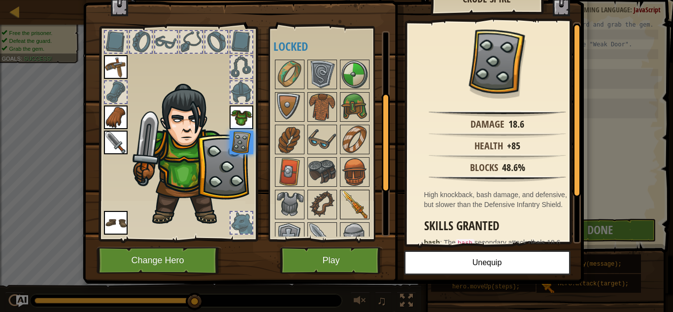
click at [355, 202] on img at bounding box center [355, 205] width 28 height 28
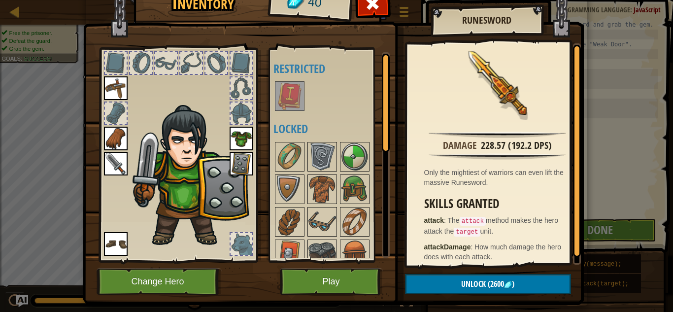
scroll to position [0, 0]
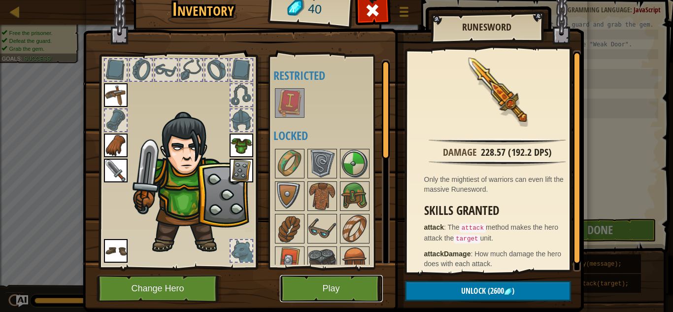
click at [326, 288] on button "Play" at bounding box center [331, 288] width 103 height 27
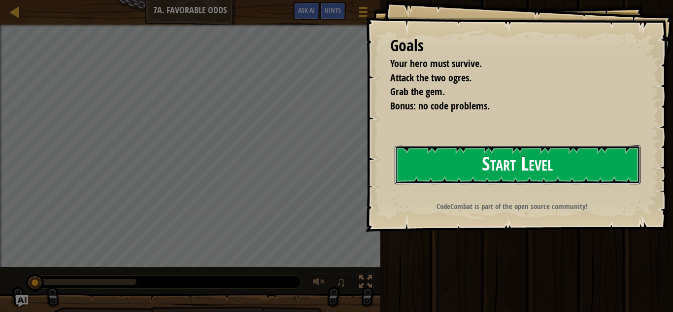
click at [470, 162] on button "Start Level" at bounding box center [518, 164] width 246 height 39
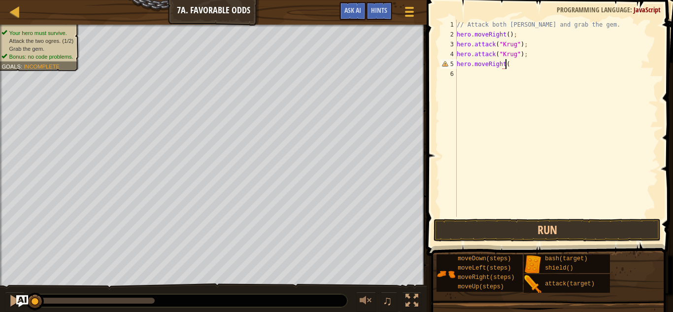
scroll to position [4, 3]
type textarea "hero.moveRight();"
click at [487, 74] on div "// Attack both ogres and grab the gem. hero . moveRight ( ) ; hero . attack ( "…" at bounding box center [557, 128] width 204 height 217
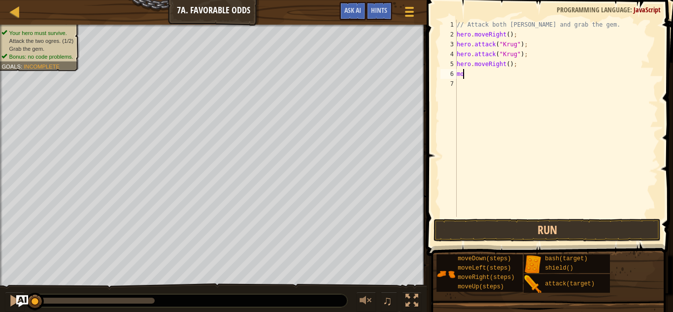
type textarea "m"
type textarea "hero.moveUp();"
click at [468, 82] on div "// Attack both ogres and grab the gem. hero . moveRight ( ) ; hero . attack ( "…" at bounding box center [557, 128] width 204 height 217
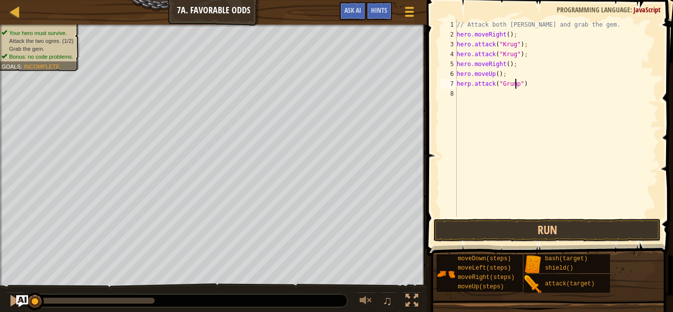
click at [469, 84] on div "// Attack both ogres and grab the gem. hero . moveRight ( ) ; hero . attack ( "…" at bounding box center [557, 128] width 204 height 217
type textarea "hero.attack("Grump")"
click at [467, 91] on div "// Attack both ogres and grab the gem. hero . moveRight ( ) ; hero . attack ( "…" at bounding box center [557, 128] width 204 height 217
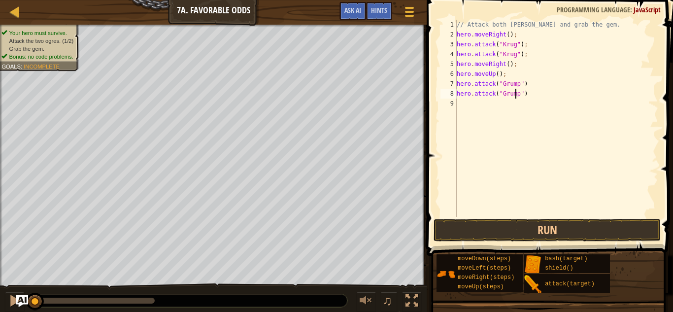
click at [584, 78] on div "// Attack both ogres and grab the gem. hero . moveRight ( ) ; hero . attack ( "…" at bounding box center [557, 128] width 204 height 217
click at [534, 87] on div "// Attack both ogres and grab the gem. hero . moveRight ( ) ; hero . attack ( "…" at bounding box center [557, 128] width 204 height 217
type textarea "hero.attack("Grump");"
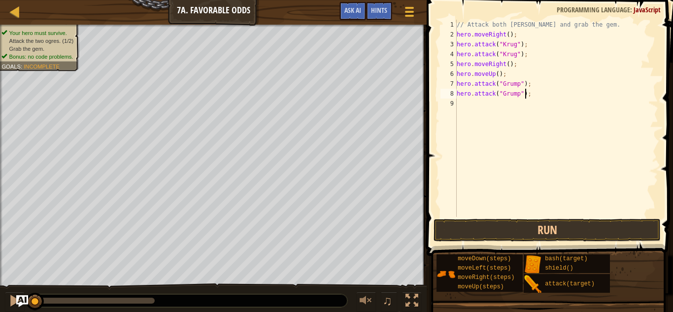
click at [489, 106] on div "// Attack both ogres and grab the gem. hero . moveRight ( ) ; hero . attack ( "…" at bounding box center [557, 128] width 204 height 217
type textarea "hero.moveLeft(2)"
click at [499, 231] on button "Run" at bounding box center [548, 230] width 228 height 23
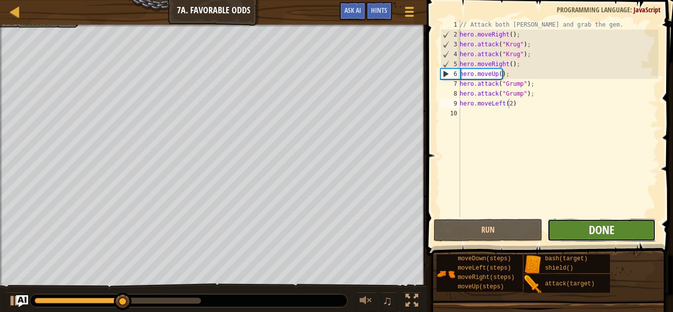
click at [598, 226] on span "Done" at bounding box center [602, 230] width 26 height 16
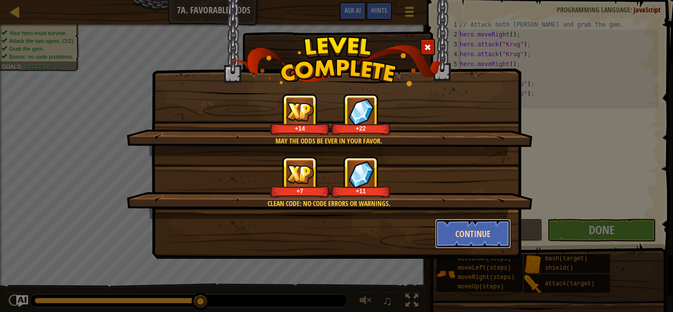
click at [470, 234] on button "Continue" at bounding box center [473, 234] width 76 height 30
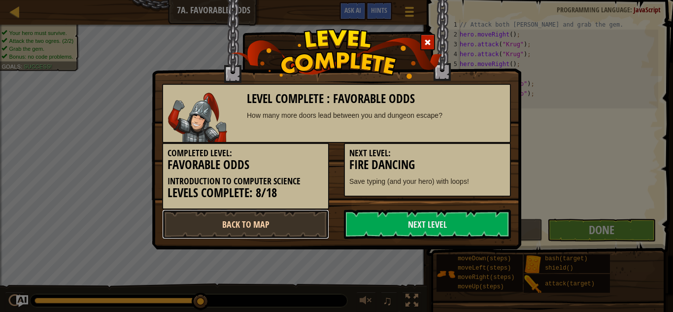
click at [283, 219] on link "Back to Map" at bounding box center [245, 224] width 167 height 30
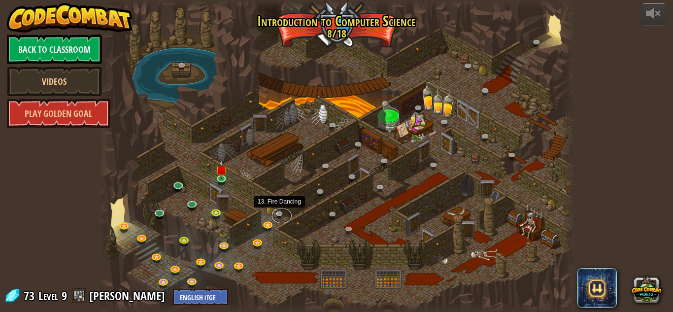
drag, startPoint x: 278, startPoint y: 213, endPoint x: 270, endPoint y: 218, distance: 9.7
click at [278, 213] on link at bounding box center [282, 215] width 20 height 15
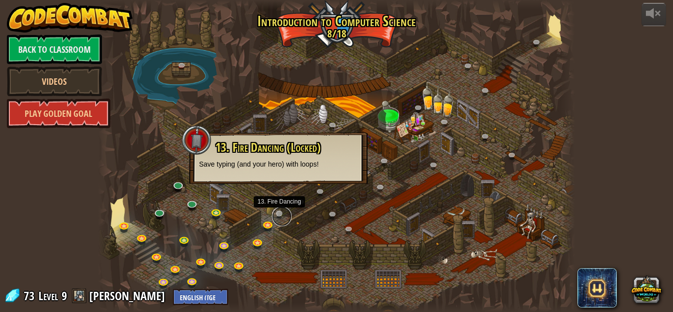
click at [278, 210] on link at bounding box center [282, 216] width 20 height 20
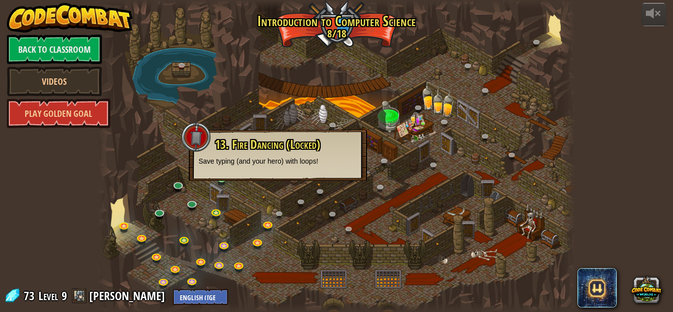
click at [244, 203] on div at bounding box center [336, 156] width 477 height 312
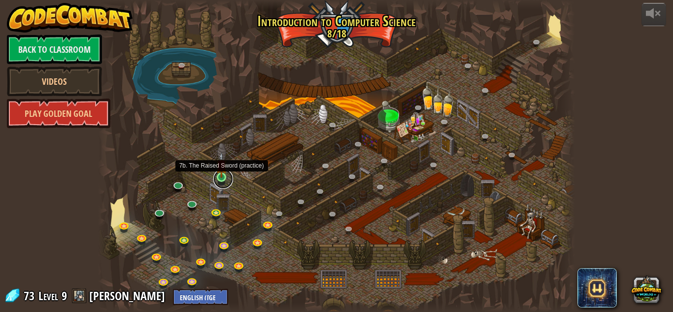
click at [223, 179] on link at bounding box center [223, 179] width 20 height 20
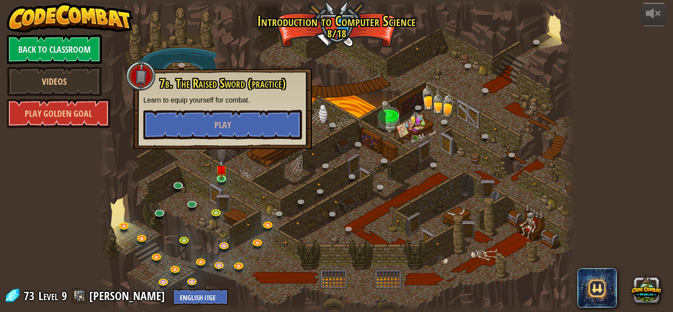
click at [196, 54] on div at bounding box center [336, 156] width 477 height 312
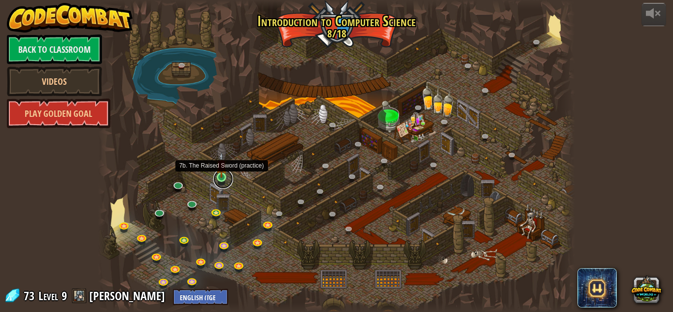
click at [218, 183] on link at bounding box center [223, 179] width 20 height 20
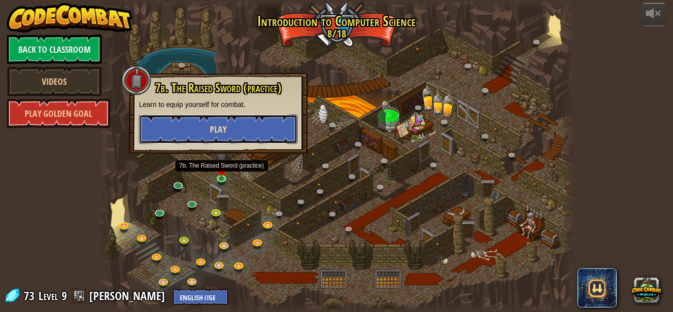
click at [245, 132] on button "Play" at bounding box center [218, 129] width 159 height 30
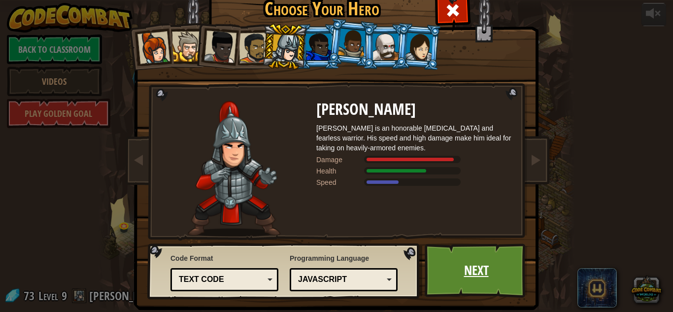
click at [473, 269] on link "Next" at bounding box center [476, 270] width 103 height 54
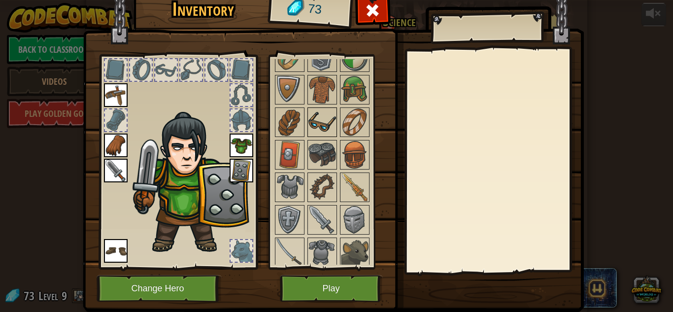
scroll to position [110, 0]
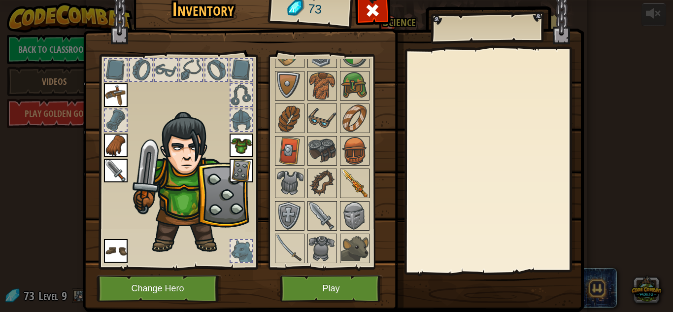
click at [345, 177] on img at bounding box center [355, 184] width 28 height 28
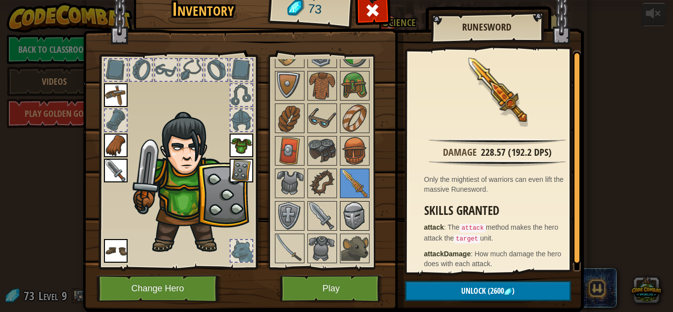
click at [341, 214] on img at bounding box center [355, 216] width 28 height 28
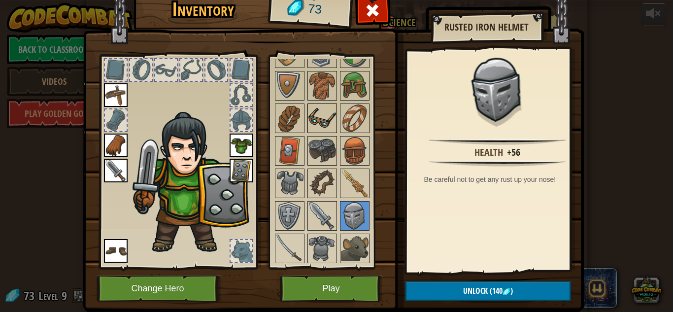
click at [327, 124] on img at bounding box center [322, 118] width 28 height 28
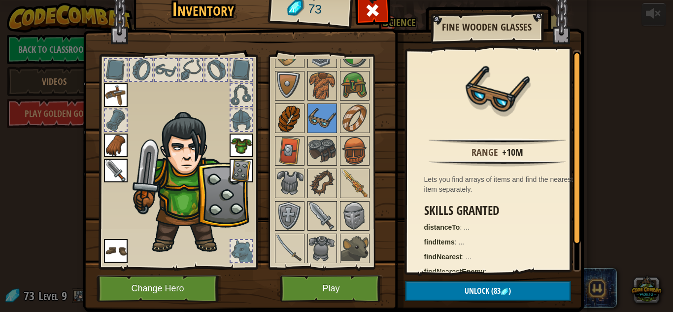
click at [291, 120] on img at bounding box center [290, 118] width 28 height 28
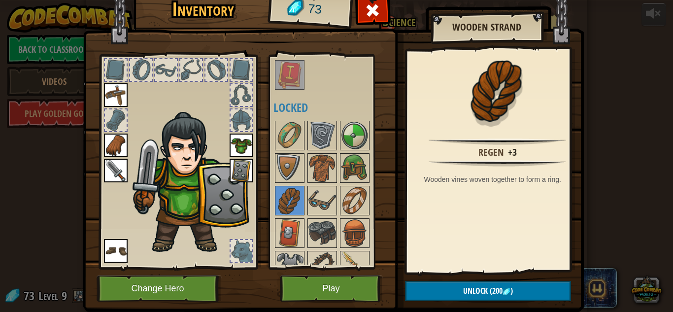
scroll to position [12, 0]
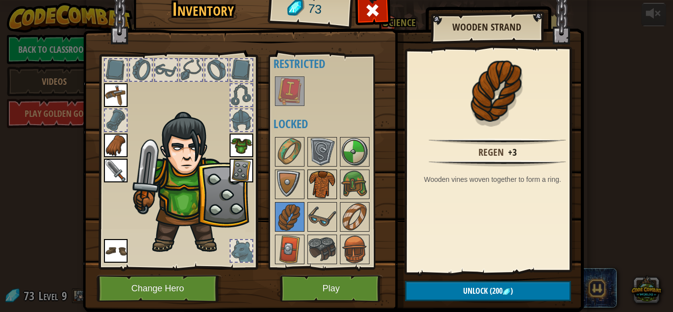
click at [322, 178] on img at bounding box center [322, 184] width 28 height 28
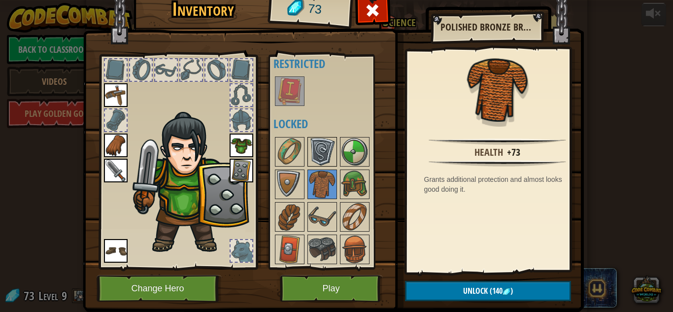
click at [318, 161] on img at bounding box center [322, 152] width 28 height 28
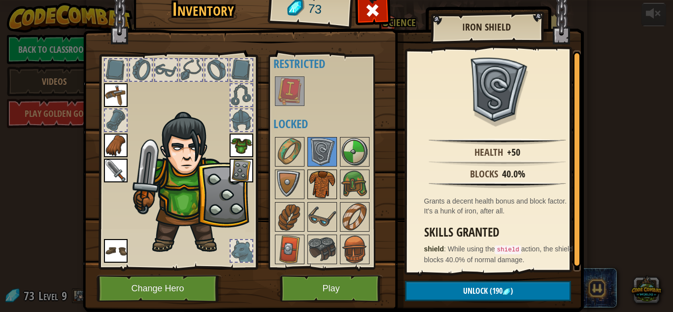
click at [326, 185] on img at bounding box center [322, 184] width 28 height 28
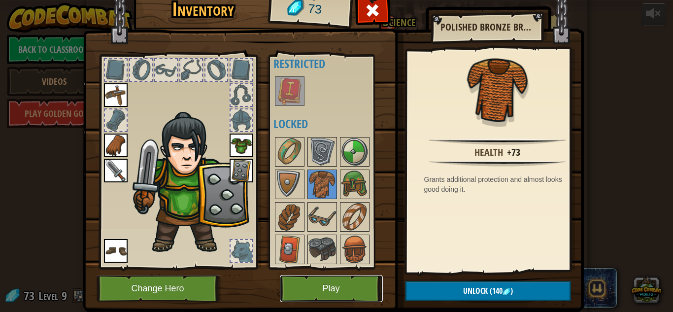
click at [315, 288] on button "Play" at bounding box center [331, 288] width 103 height 27
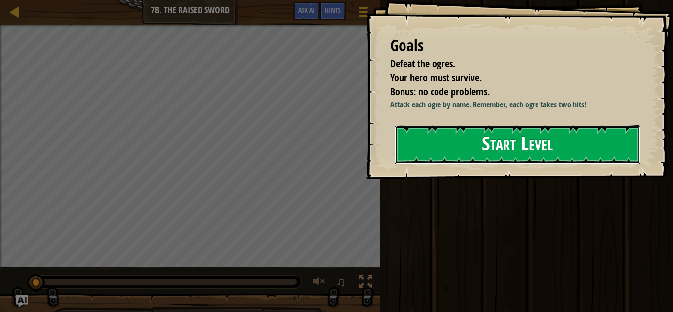
click at [459, 164] on button "Start Level" at bounding box center [518, 144] width 246 height 39
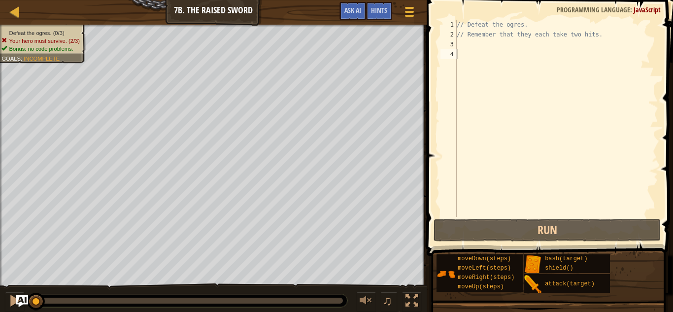
click at [492, 48] on div "// Defeat the ogres. // Remember that they each take two hits." at bounding box center [557, 128] width 204 height 217
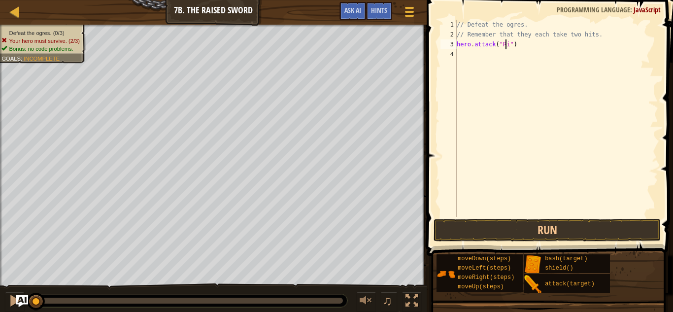
scroll to position [4, 4]
type textarea "hero.attack("Rig")"
type textarea "}"
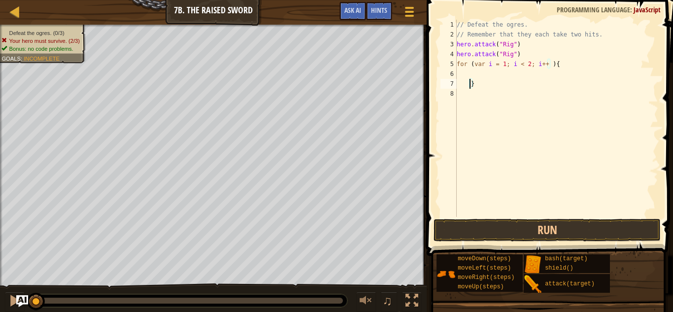
scroll to position [4, 0]
click at [508, 69] on div "// Defeat the ogres. // Remember that they each take two hits. hero . attack ( …" at bounding box center [557, 128] width 204 height 217
drag, startPoint x: 528, startPoint y: 51, endPoint x: 448, endPoint y: 56, distance: 80.0
click at [448, 56] on div "1 2 3 4 5 6 7 8 // Defeat the ogres. // Remember that they each take two hits. …" at bounding box center [549, 118] width 220 height 197
type textarea "hero.attack("Rig")"
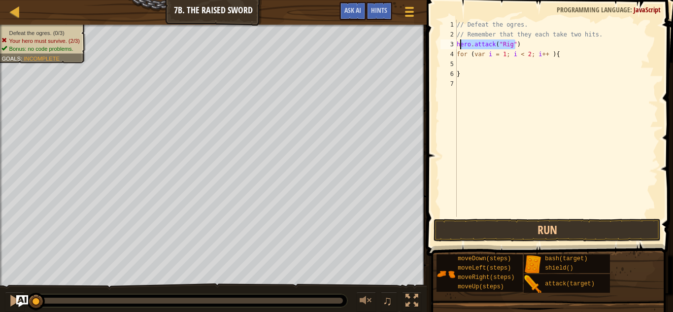
drag, startPoint x: 516, startPoint y: 43, endPoint x: 459, endPoint y: 43, distance: 56.7
click at [459, 43] on div "// Defeat the ogres. // Remember that they each take two hits. hero . attack ( …" at bounding box center [557, 128] width 204 height 217
type textarea "h"
click at [466, 63] on div "// Defeat the ogres. // Remember that they each take two hits. for ( var i = 1 …" at bounding box center [557, 128] width 204 height 217
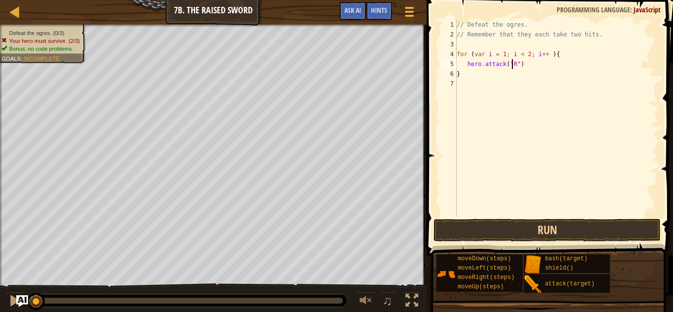
type textarea "hero.attack("Rig")"
click at [543, 68] on div "// Defeat the ogres. // Remember that they each take two hits. for ( var i = 1 …" at bounding box center [557, 128] width 204 height 217
type textarea "H"
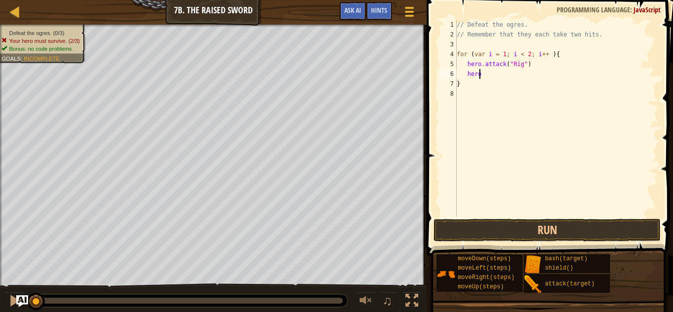
scroll to position [4, 1]
click at [519, 53] on div "// Defeat the ogres. // Remember that they each take two hits. for ( var i = 1 …" at bounding box center [557, 128] width 204 height 217
click at [490, 74] on div "// Defeat the ogres. // Remember that they each take two hits. for ( var i = 1 …" at bounding box center [557, 128] width 204 height 217
click at [534, 79] on div "// Defeat the ogres. // Remember that they each take two hits. for ( var i = 1 …" at bounding box center [557, 128] width 204 height 217
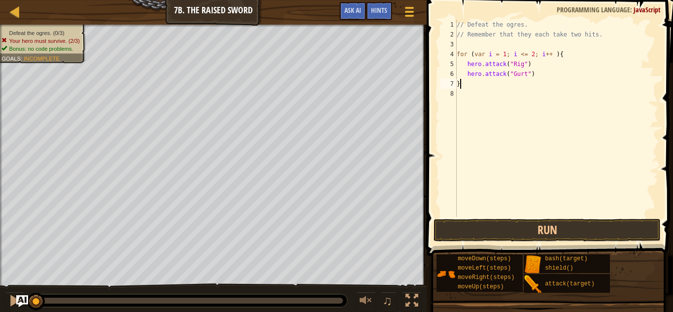
scroll to position [4, 0]
click at [534, 73] on div "// Defeat the ogres. // Remember that they each take two hits. for ( var i = 1 …" at bounding box center [557, 128] width 204 height 217
type textarea "hero.attack("Gurt")"
click at [549, 234] on button "Run" at bounding box center [548, 230] width 228 height 23
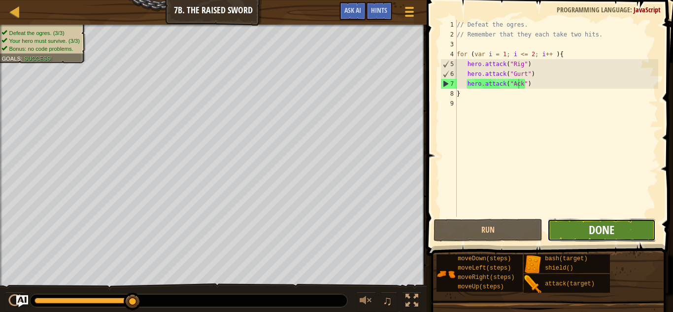
click at [607, 231] on span "Done" at bounding box center [602, 230] width 26 height 16
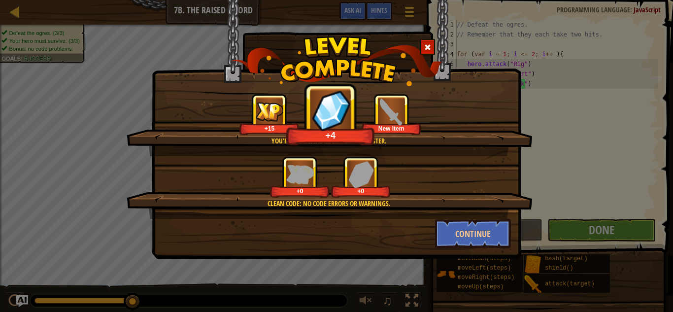
click at [599, 170] on div "You're a hallway martial arts master. +15 +4 New Item Clean code: no code error…" at bounding box center [336, 156] width 673 height 312
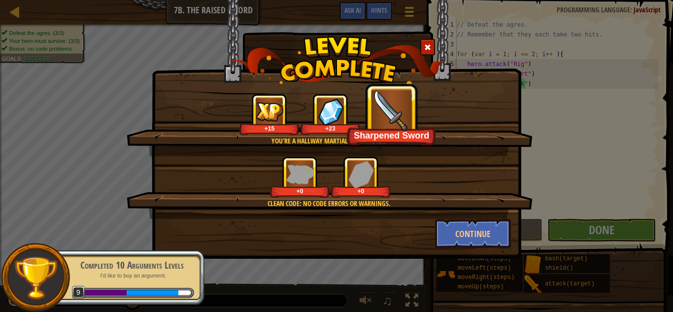
click at [430, 51] on span at bounding box center [427, 47] width 7 height 7
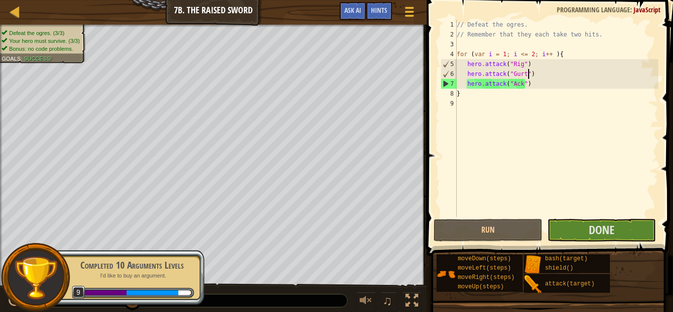
click at [533, 69] on div "// Defeat the ogres. // Remember that they each take two hits. for ( var i = 1 …" at bounding box center [557, 128] width 204 height 217
click at [525, 64] on div "// Defeat the ogres. // Remember that they each take two hits. for ( var i = 1 …" at bounding box center [557, 128] width 204 height 217
type textarea "hero.attack("Rig")"
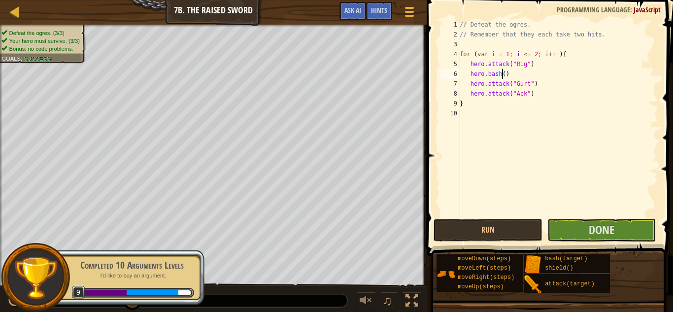
scroll to position [4, 3]
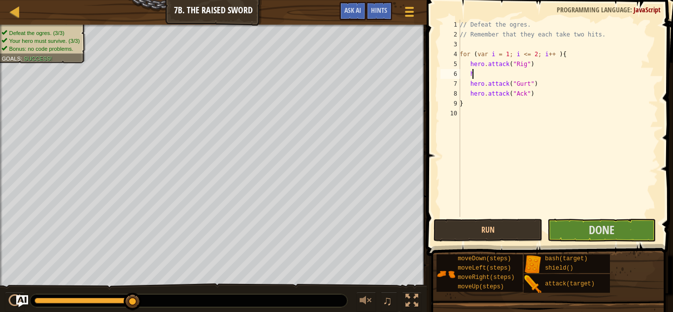
type textarea "h"
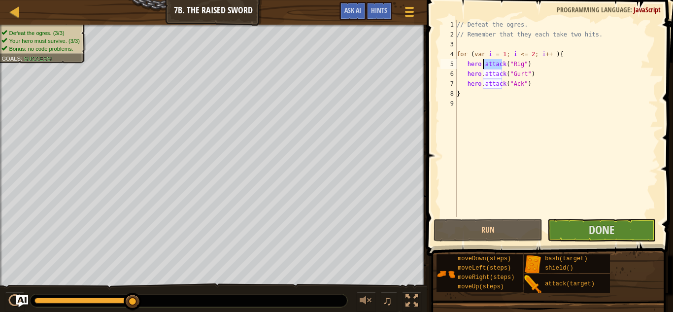
drag, startPoint x: 502, startPoint y: 63, endPoint x: 483, endPoint y: 62, distance: 19.2
click at [483, 62] on div "// Defeat the ogres. // Remember that they each take two hits. for ( var i = 1 …" at bounding box center [557, 128] width 204 height 217
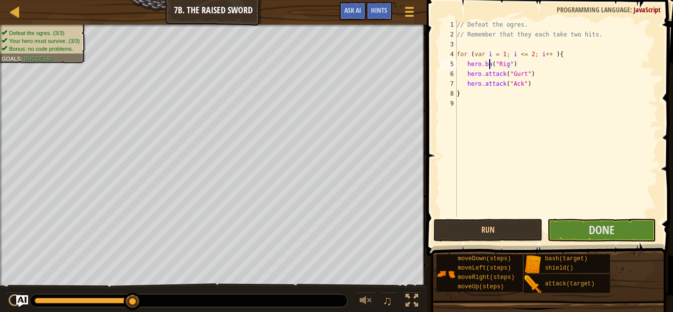
scroll to position [4, 3]
type textarea "hero.bash("Rig")"
click at [518, 67] on div "// Defeat the ogres. // Remember that they each take two hits. for ( var i = 1 …" at bounding box center [557, 128] width 204 height 217
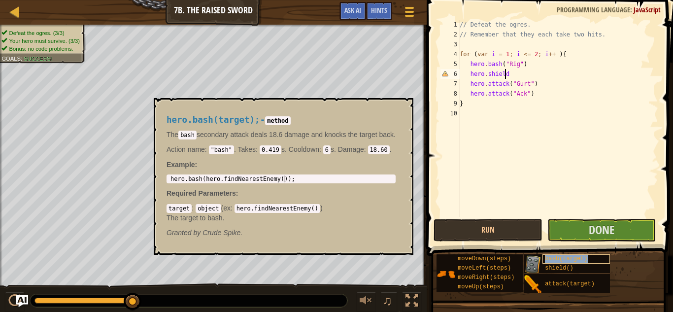
click at [556, 257] on span "bash(target)" at bounding box center [566, 258] width 42 height 7
type textarea "hero.shield();"
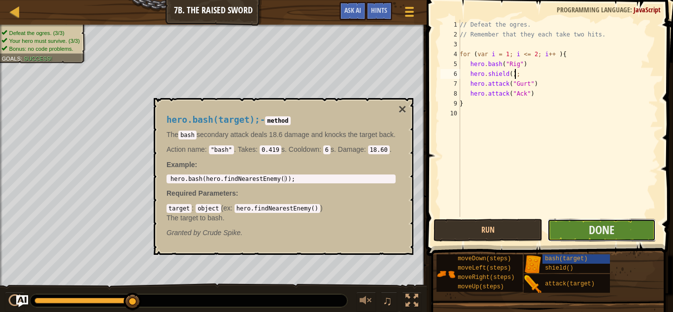
click at [582, 238] on button "Done" at bounding box center [601, 230] width 109 height 23
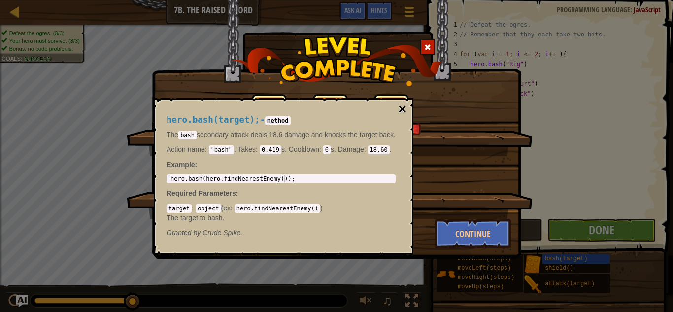
click at [407, 106] on button "×" at bounding box center [403, 109] width 8 height 14
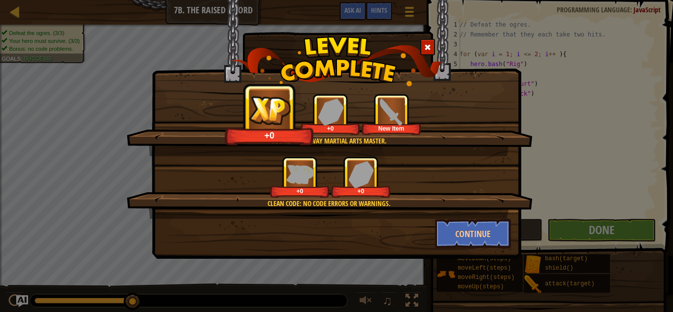
click at [432, 47] on div at bounding box center [427, 47] width 15 height 16
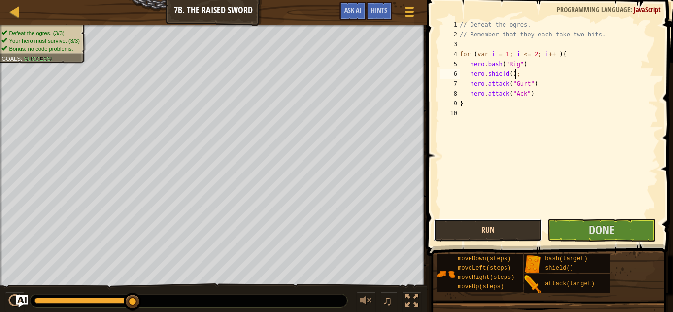
click at [507, 232] on button "Run" at bounding box center [488, 230] width 109 height 23
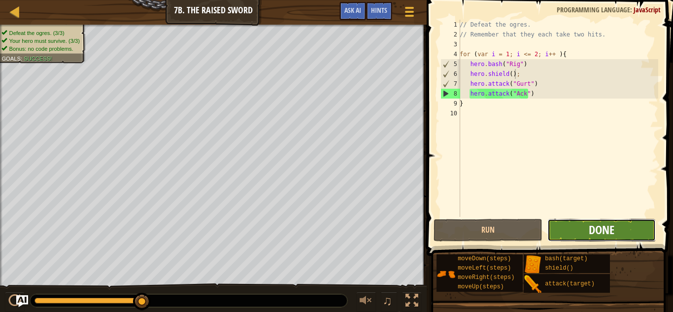
click at [612, 231] on span "Done" at bounding box center [602, 230] width 26 height 16
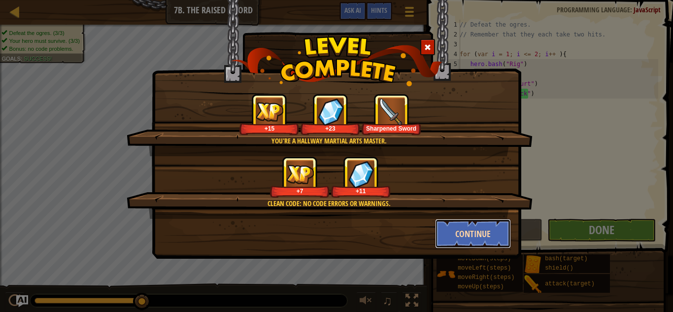
click at [467, 237] on button "Continue" at bounding box center [473, 234] width 76 height 30
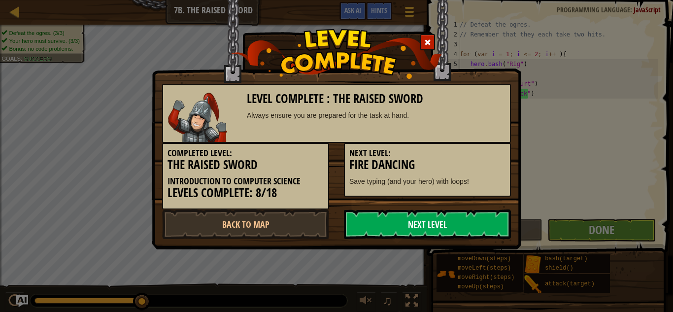
click at [449, 215] on link "Next Level" at bounding box center [427, 224] width 167 height 30
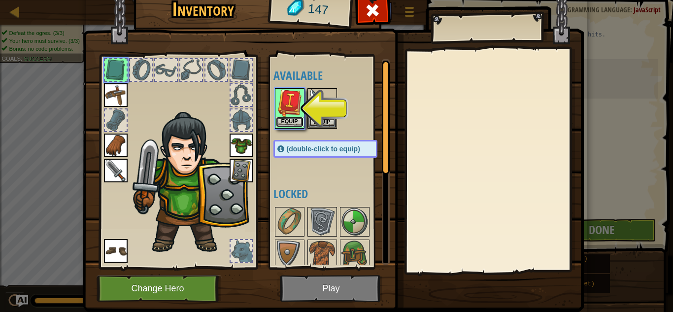
click at [289, 120] on button "Equip" at bounding box center [290, 122] width 28 height 10
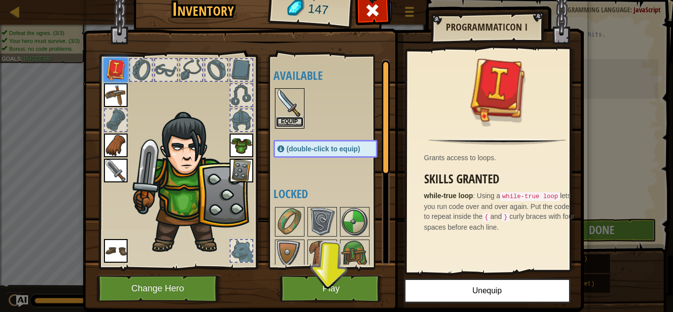
click at [290, 122] on button "Equip" at bounding box center [290, 122] width 28 height 10
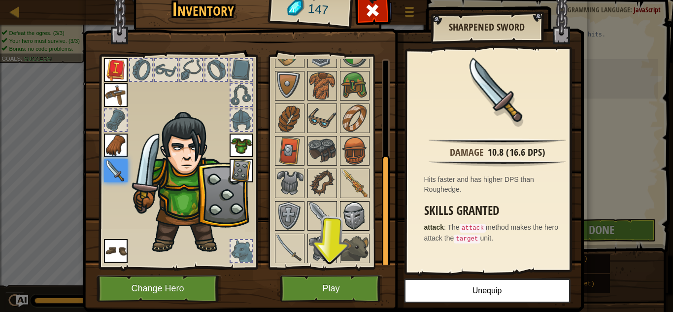
scroll to position [28, 0]
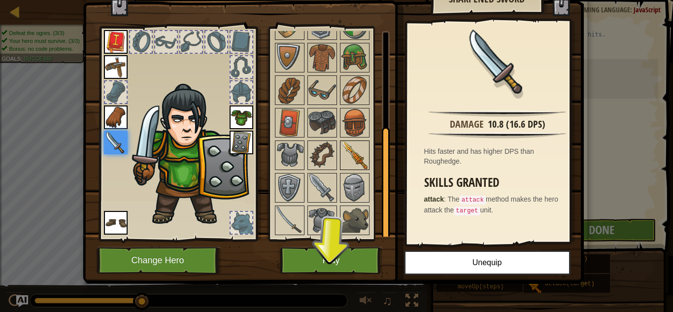
click at [354, 152] on img at bounding box center [355, 155] width 28 height 28
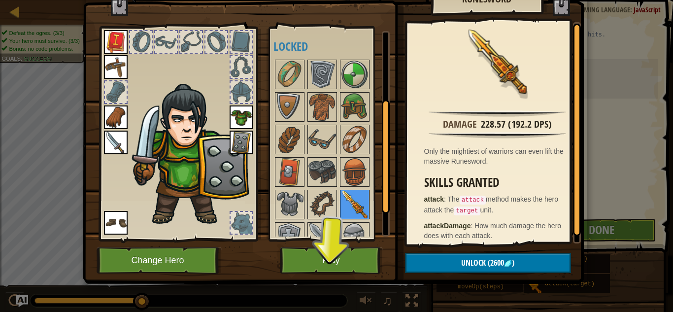
scroll to position [169, 0]
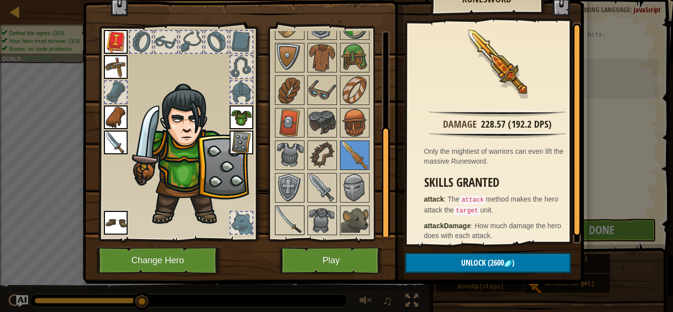
click at [293, 217] on img at bounding box center [290, 220] width 28 height 28
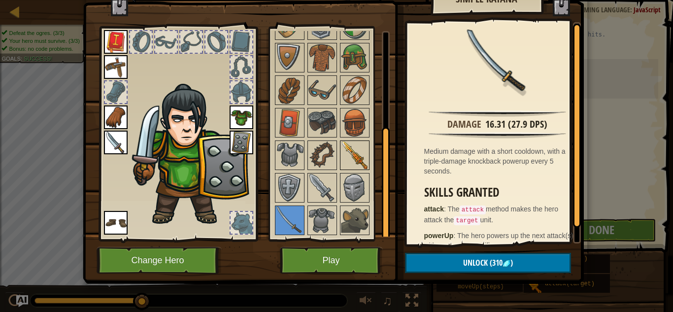
click at [341, 152] on img at bounding box center [355, 155] width 28 height 28
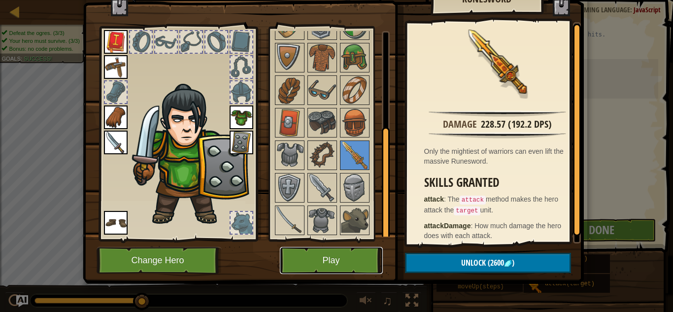
click at [359, 258] on button "Play" at bounding box center [331, 260] width 103 height 27
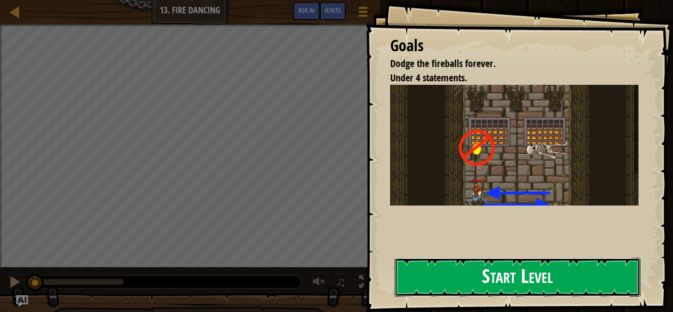
click at [500, 277] on button "Start Level" at bounding box center [518, 277] width 246 height 39
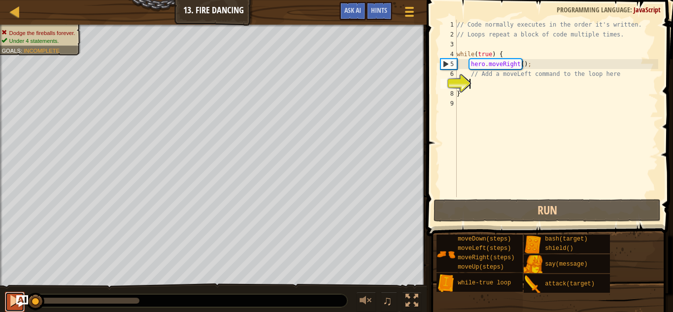
click at [9, 298] on div at bounding box center [14, 300] width 13 height 13
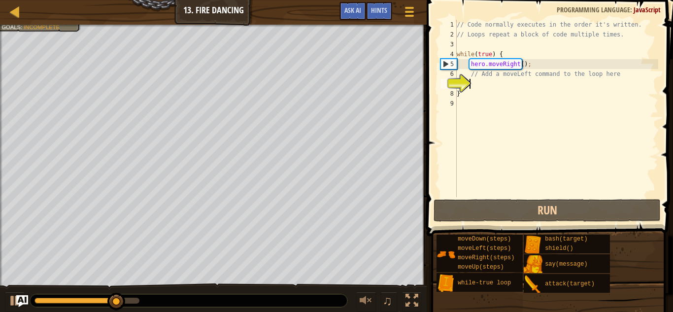
click at [494, 91] on div "// Code normally executes in the order it's written. // Loops repeat a block of…" at bounding box center [557, 118] width 204 height 197
type textarea "}"
click at [492, 86] on div "// Code normally executes in the order it's written. // Loops repeat a block of…" at bounding box center [557, 118] width 204 height 197
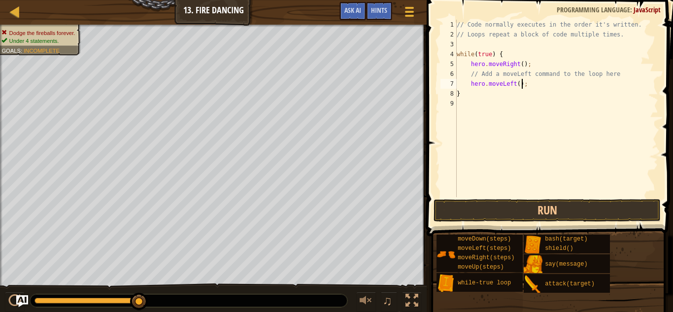
scroll to position [4, 5]
click at [558, 203] on button "Run" at bounding box center [548, 210] width 228 height 23
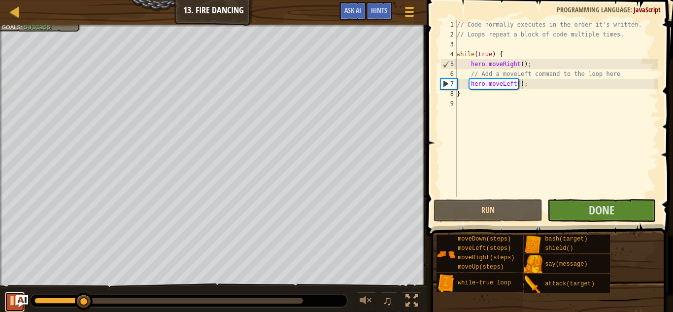
click at [12, 301] on div at bounding box center [14, 300] width 13 height 13
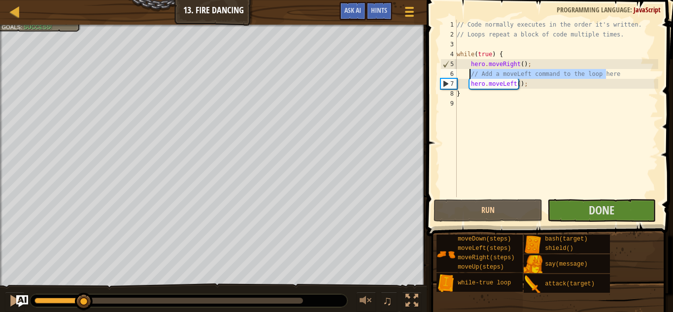
drag, startPoint x: 613, startPoint y: 74, endPoint x: 471, endPoint y: 75, distance: 142.4
click at [471, 75] on div "// Code normally executes in the order it's written. // Loops repeat a block of…" at bounding box center [557, 118] width 204 height 197
type textarea "// Add a moveLeft command to the loop here"
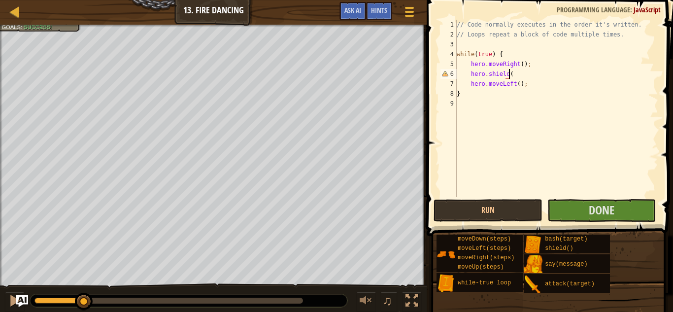
scroll to position [4, 4]
type textarea "hero.shield();"
click at [499, 210] on button "Run" at bounding box center [488, 210] width 109 height 23
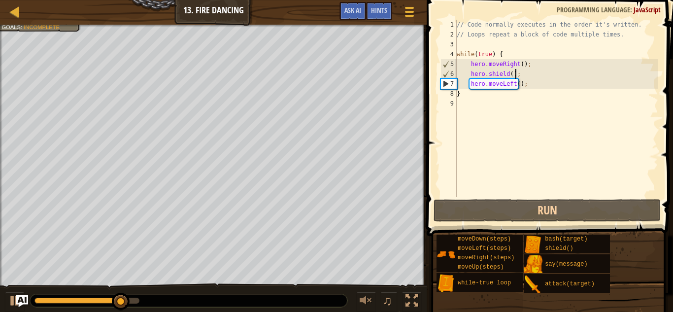
click at [518, 74] on div "// Code normally executes in the order it's written. // Loops repeat a block of…" at bounding box center [557, 118] width 204 height 197
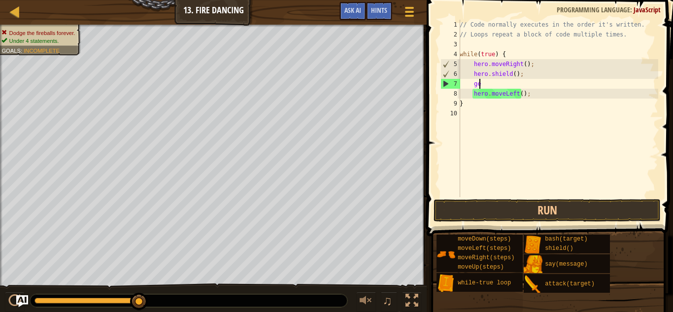
scroll to position [4, 1]
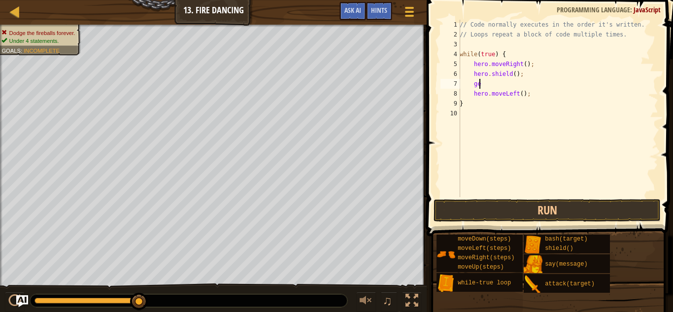
type textarea "g"
click at [526, 97] on div "// Code normally executes in the order it's written. // Loops repeat a block of…" at bounding box center [558, 118] width 201 height 197
type textarea "hero.moveLeft();"
type textarea "hero.shield();"
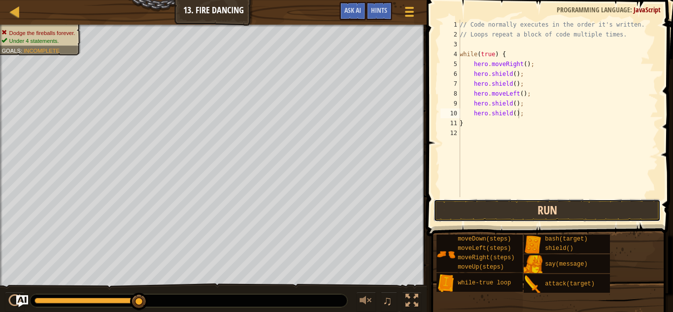
click at [528, 208] on button "Run" at bounding box center [548, 210] width 228 height 23
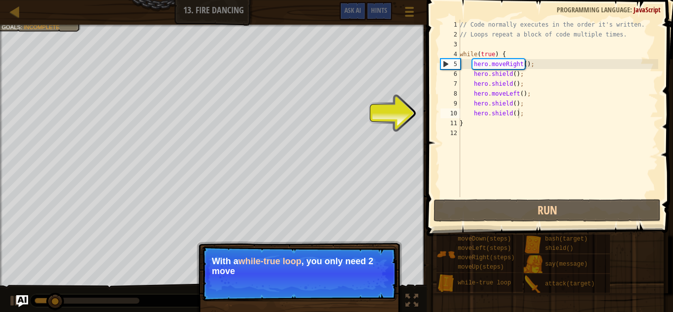
click at [322, 264] on p "With a while-true loop , you only need 2 move" at bounding box center [299, 266] width 175 height 20
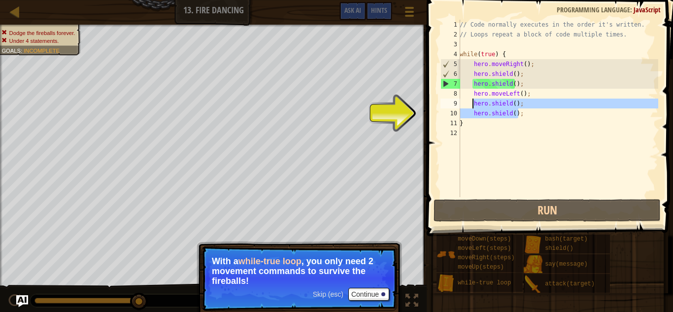
drag, startPoint x: 522, startPoint y: 115, endPoint x: 472, endPoint y: 104, distance: 51.0
click at [472, 104] on div "// Code normally executes in the order it's written. // Loops repeat a block of…" at bounding box center [558, 118] width 201 height 197
type textarea "hero.shield(); hero.shield();"
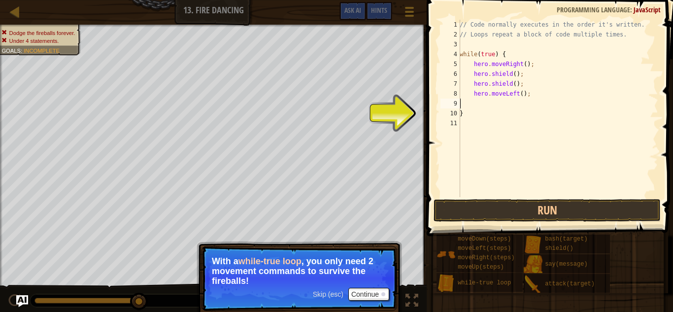
scroll to position [4, 0]
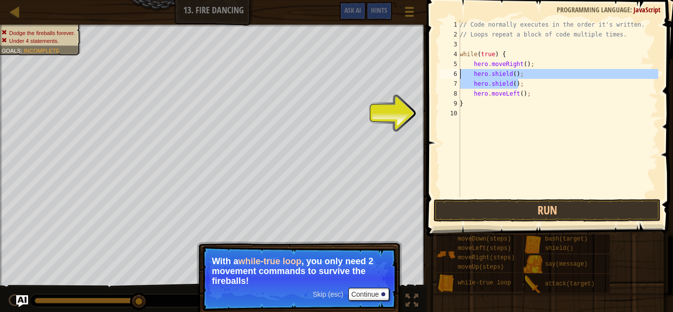
drag, startPoint x: 525, startPoint y: 84, endPoint x: 460, endPoint y: 73, distance: 66.4
click at [460, 73] on div "hero.moveLeft(); 1 2 3 4 5 6 7 8 9 10 // Code normally executes in the order it…" at bounding box center [549, 108] width 220 height 177
type textarea "hero.shield(); hero.shield();"
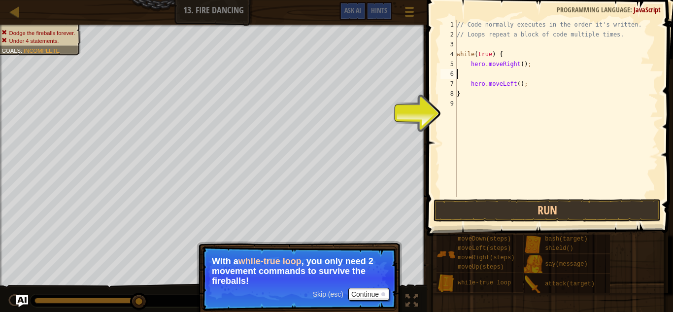
type textarea "hero.moveRight();"
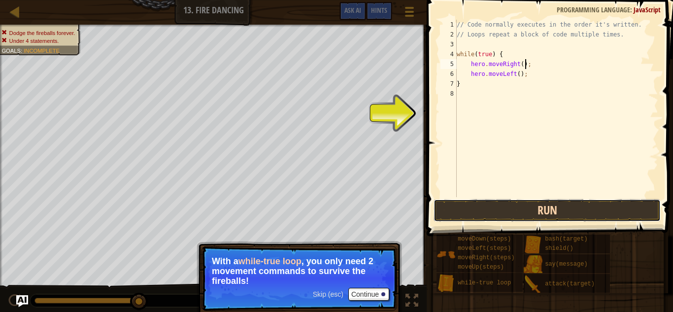
click at [532, 210] on button "Run" at bounding box center [548, 210] width 228 height 23
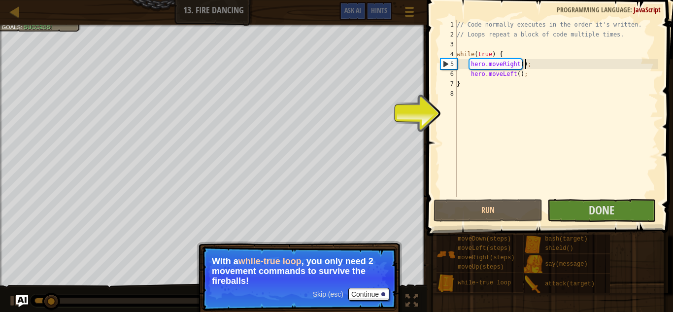
click at [385, 264] on p "With a while-true loop , you only need 2 movement commands to survive the fireb…" at bounding box center [299, 271] width 175 height 30
click at [378, 260] on p "With a while-true loop , you only need 2 movement commands to survive the fireb…" at bounding box center [299, 271] width 175 height 30
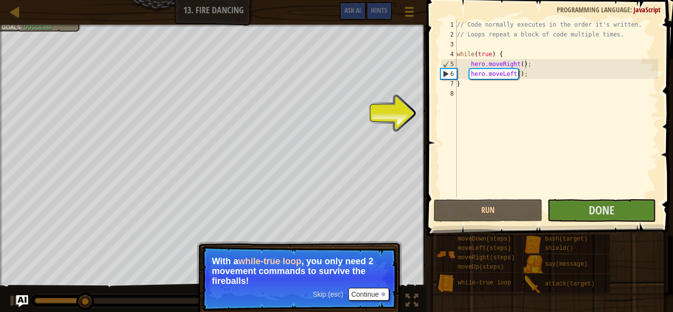
click at [387, 294] on p "Skip (esc) Continue With a while-true loop , you only need 2 movement commands …" at bounding box center [300, 278] width 196 height 65
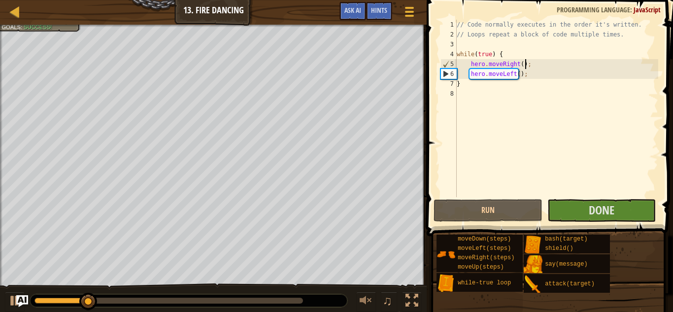
scroll to position [4, 5]
click at [590, 202] on button "Done" at bounding box center [601, 210] width 109 height 23
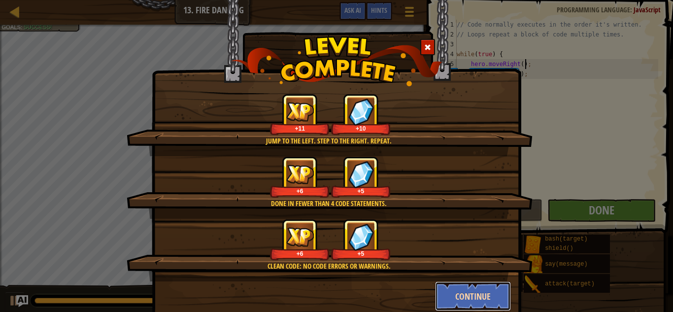
click at [482, 298] on button "Continue" at bounding box center [473, 296] width 76 height 30
click at [472, 294] on div "Jump to the left. Step to the right. Repeat. +11 +10 Done in fewer than 4 code …" at bounding box center [336, 156] width 673 height 312
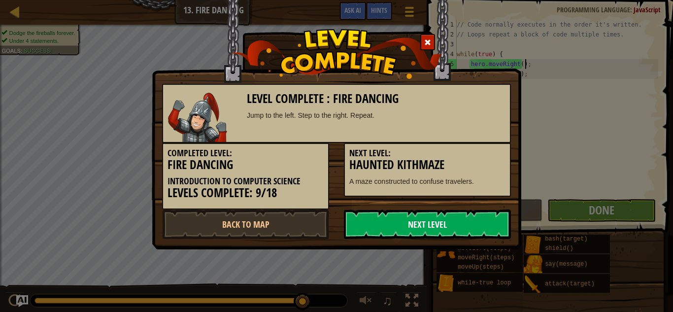
click at [458, 230] on link "Next Level" at bounding box center [427, 224] width 167 height 30
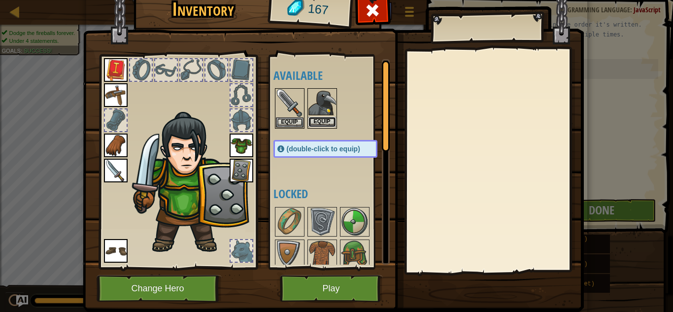
click at [314, 120] on button "Equip" at bounding box center [322, 122] width 28 height 10
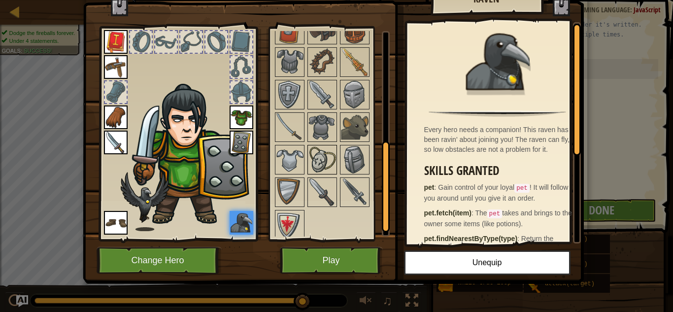
scroll to position [266, 0]
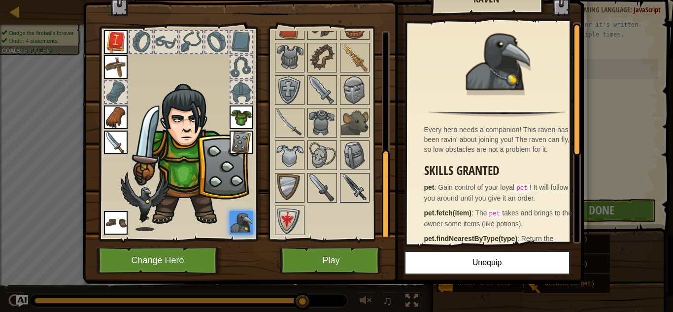
click at [347, 180] on img at bounding box center [355, 188] width 28 height 28
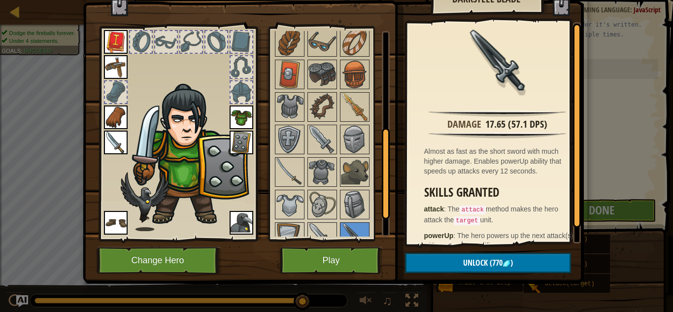
scroll to position [15, 0]
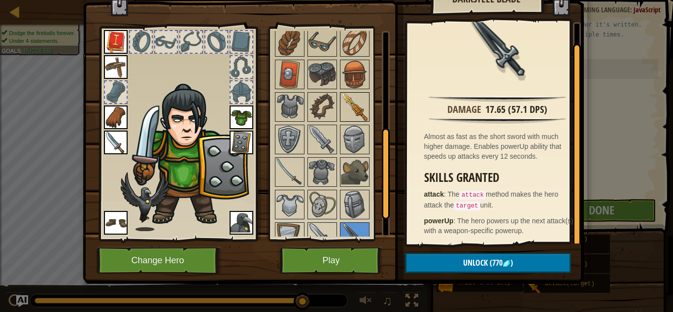
click at [357, 111] on img at bounding box center [355, 107] width 28 height 28
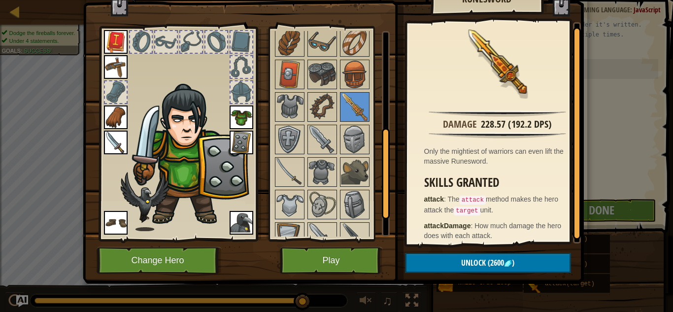
scroll to position [5, 0]
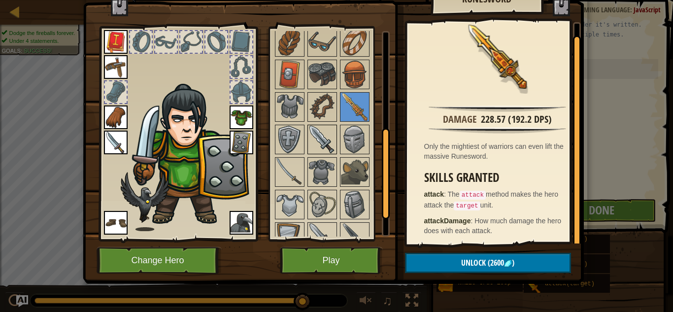
click at [312, 136] on img at bounding box center [322, 140] width 28 height 28
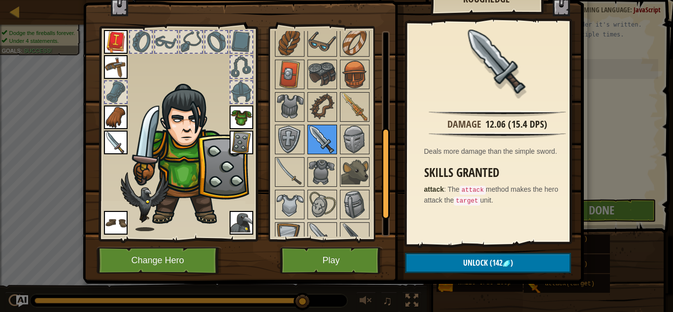
scroll to position [266, 0]
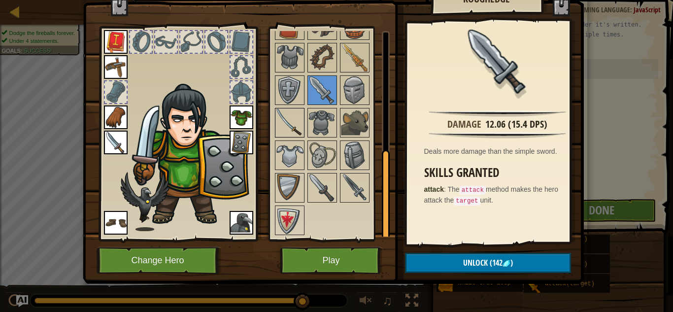
click at [286, 125] on img at bounding box center [290, 123] width 28 height 28
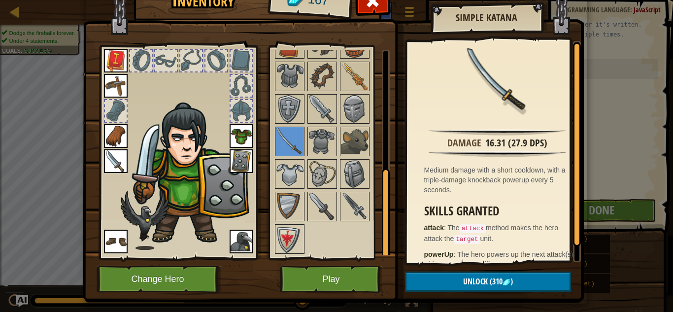
scroll to position [0, 0]
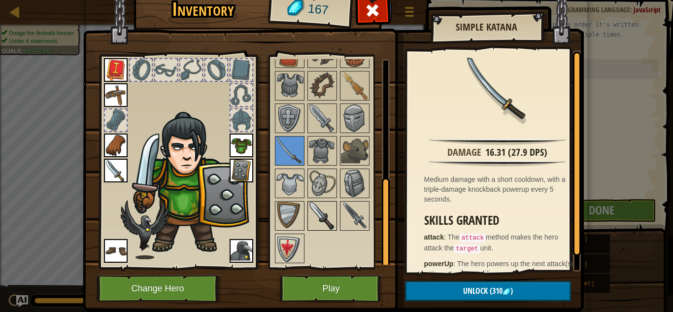
click at [329, 205] on img at bounding box center [322, 216] width 28 height 28
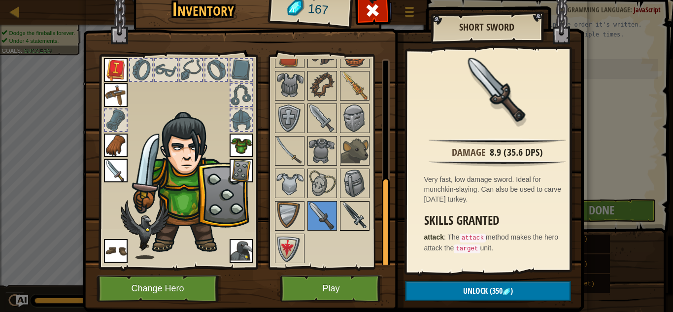
click at [346, 214] on img at bounding box center [355, 216] width 28 height 28
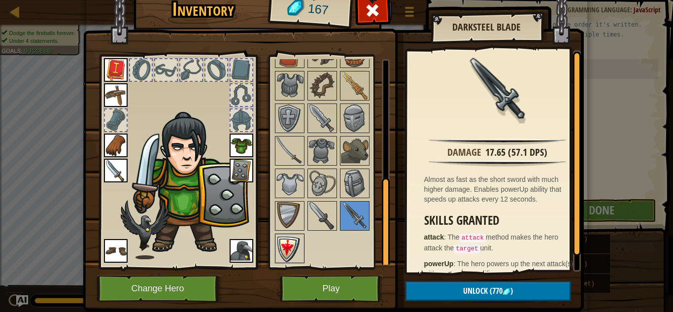
click at [291, 237] on img at bounding box center [290, 249] width 28 height 28
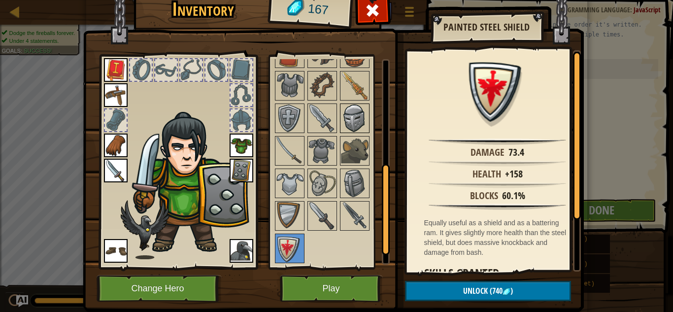
scroll to position [217, 0]
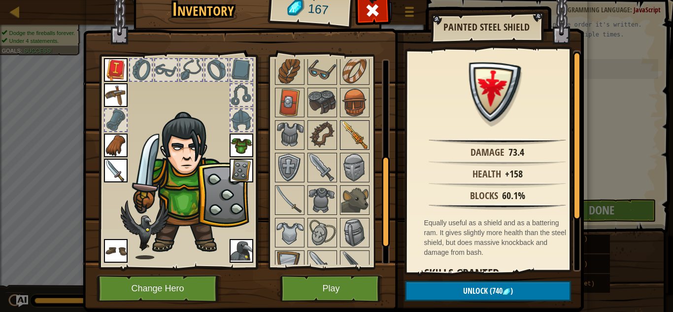
click at [354, 136] on img at bounding box center [355, 135] width 28 height 28
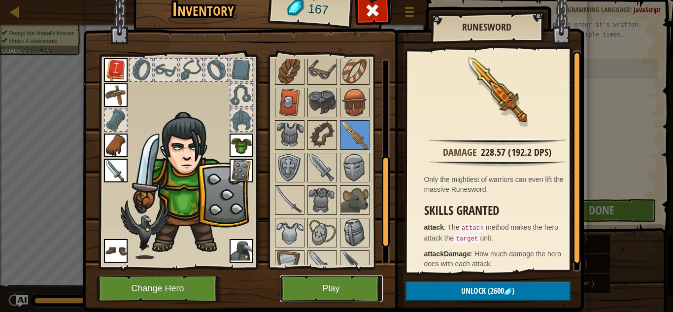
click at [336, 281] on button "Play" at bounding box center [331, 288] width 103 height 27
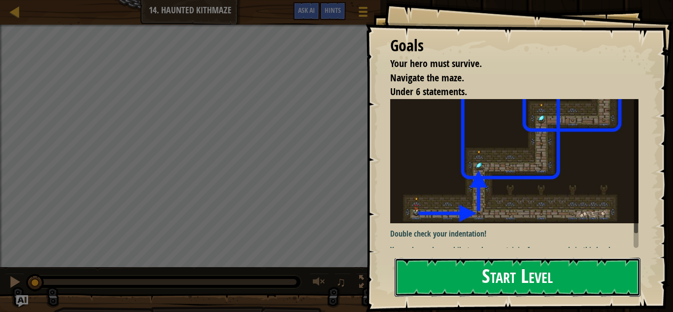
click at [484, 277] on button "Start Level" at bounding box center [518, 277] width 246 height 39
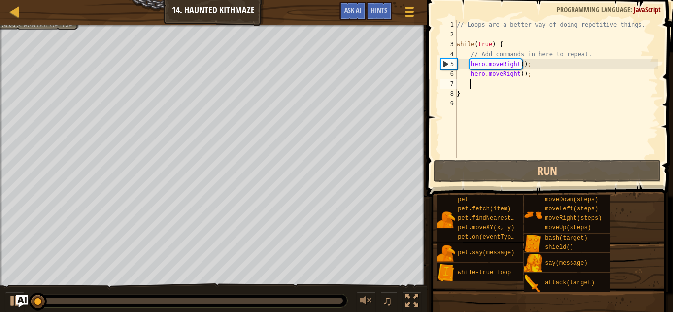
click at [512, 83] on div "// Loops are a better way of doing repetitive things. while ( true ) { // Add c…" at bounding box center [557, 99] width 204 height 158
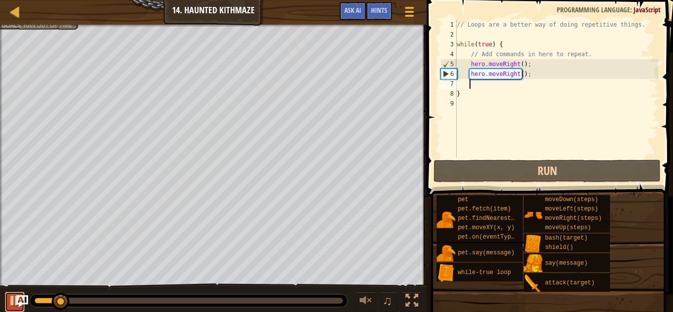
click at [14, 302] on div at bounding box center [14, 300] width 13 height 13
drag, startPoint x: 524, startPoint y: 73, endPoint x: 457, endPoint y: 74, distance: 67.5
click at [457, 74] on div "// Loops are a better way of doing repetitive things. while ( true ) { // Add c…" at bounding box center [557, 99] width 204 height 158
type textarea "hero.moveRight();"
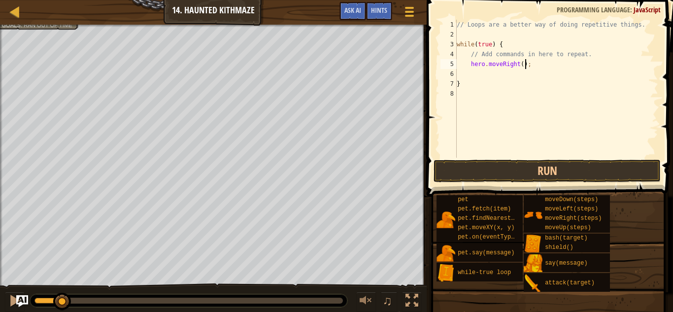
click at [519, 64] on div "// Loops are a better way of doing repetitive things. while ( true ) { // Add c…" at bounding box center [557, 99] width 204 height 158
type textarea "hero.moveRight(2);"
click at [508, 70] on div "// Loops are a better way of doing repetitive things. while ( true ) { // Add c…" at bounding box center [557, 99] width 204 height 158
type textarea "e"
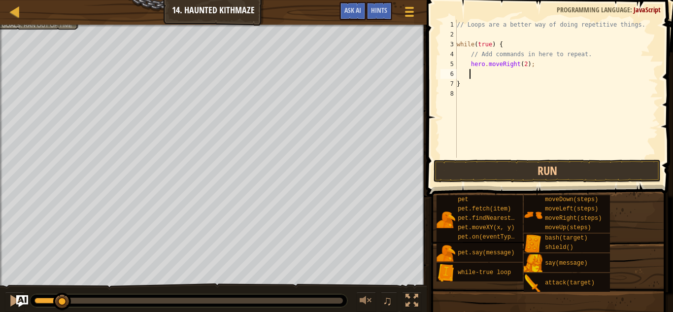
type textarea "g"
type textarea "hero.moveUp(2);"
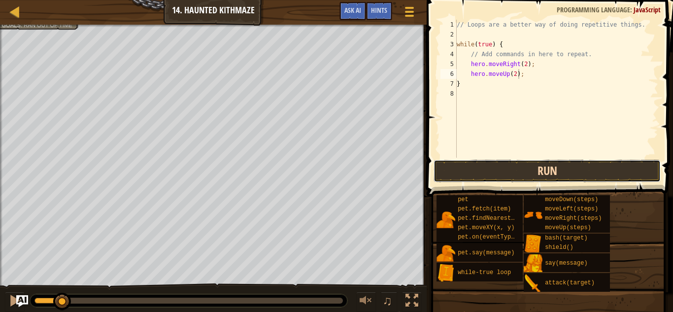
click at [545, 175] on button "Run" at bounding box center [548, 171] width 228 height 23
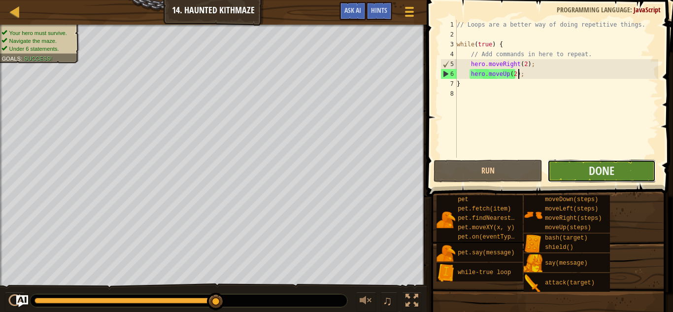
click at [579, 164] on button "Done" at bounding box center [601, 171] width 109 height 23
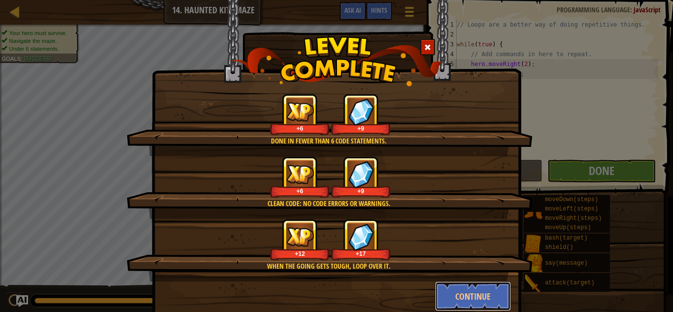
drag, startPoint x: 478, startPoint y: 296, endPoint x: 473, endPoint y: 294, distance: 6.0
click at [478, 296] on button "Continue" at bounding box center [473, 296] width 76 height 30
click at [473, 294] on div "Done in fewer than 6 code statements. +6 +9 Clean code: no code errors or warni…" at bounding box center [336, 156] width 673 height 312
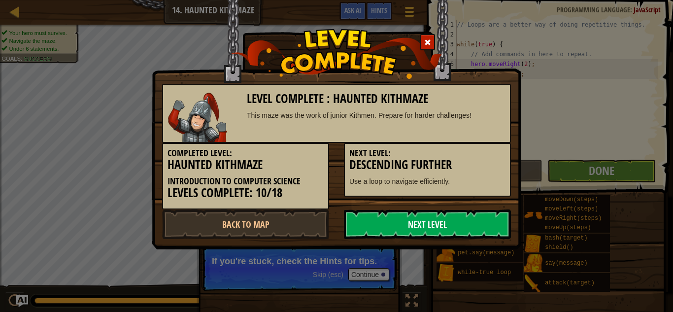
click at [375, 224] on link "Next Level" at bounding box center [427, 224] width 167 height 30
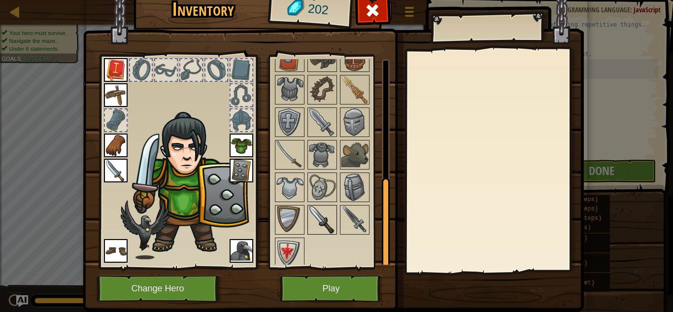
scroll to position [266, 0]
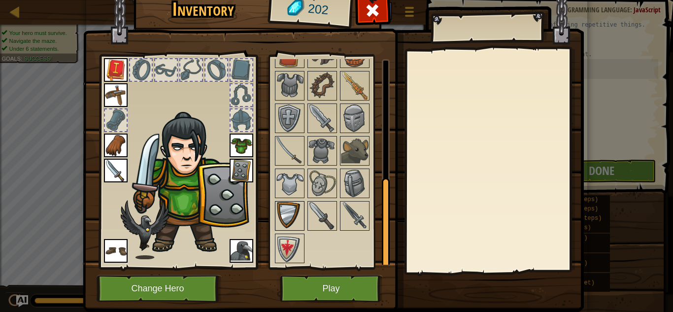
click at [275, 216] on div at bounding box center [290, 216] width 30 height 30
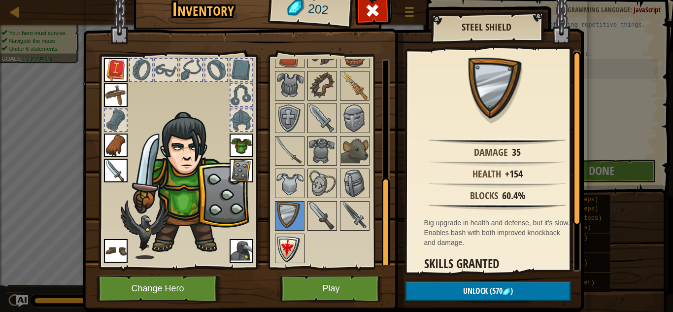
click at [288, 241] on img at bounding box center [290, 249] width 28 height 28
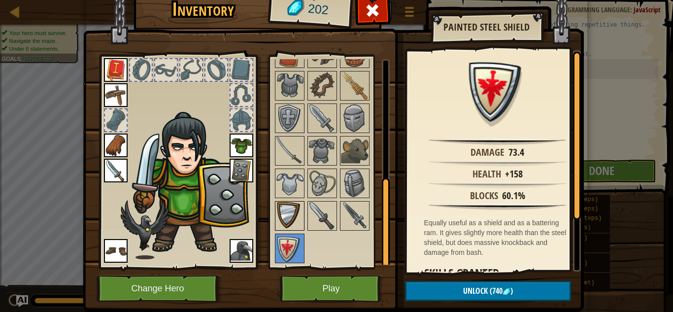
click at [292, 203] on img at bounding box center [290, 216] width 28 height 28
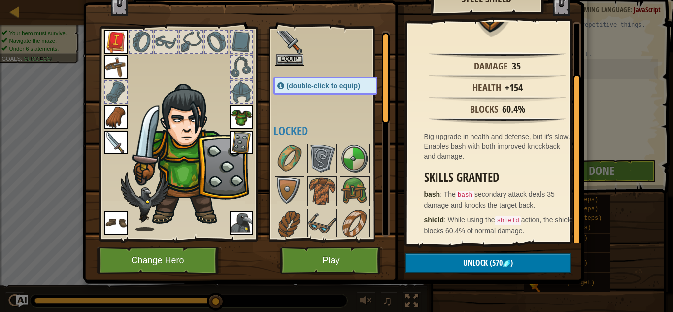
scroll to position [0, 0]
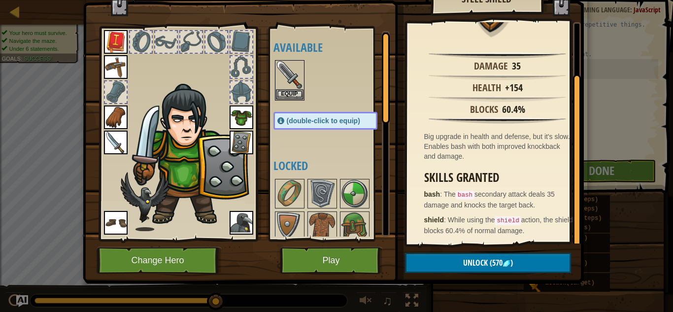
drag, startPoint x: 313, startPoint y: 133, endPoint x: 234, endPoint y: 136, distance: 79.4
click at [234, 136] on img at bounding box center [242, 143] width 24 height 24
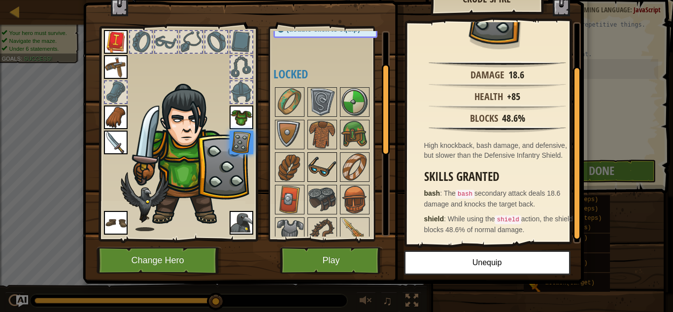
scroll to position [99, 0]
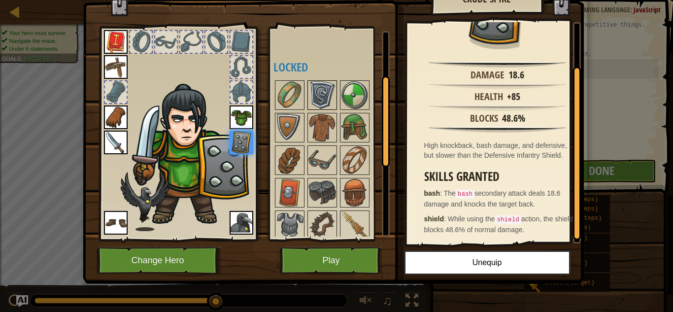
click at [317, 90] on img at bounding box center [322, 95] width 28 height 28
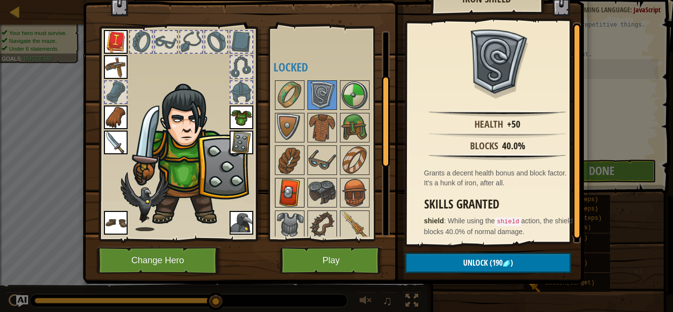
click at [292, 182] on img at bounding box center [290, 193] width 28 height 28
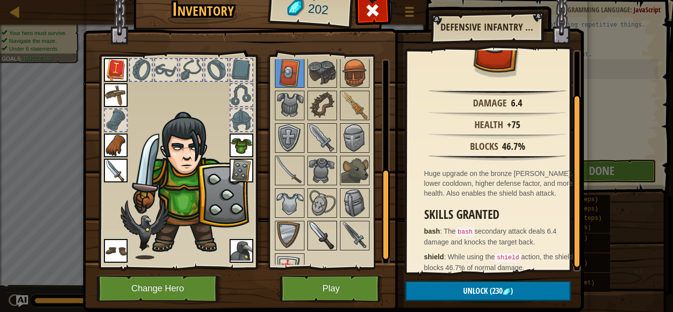
scroll to position [266, 0]
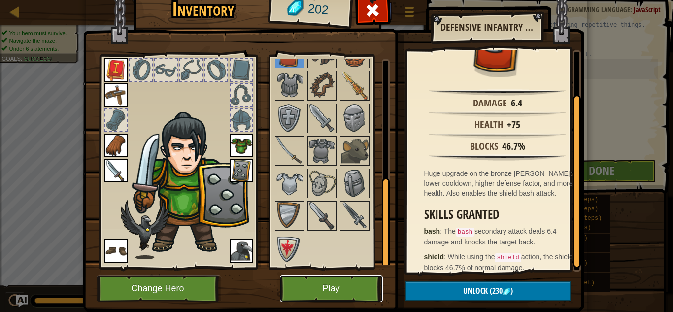
click at [329, 287] on button "Play" at bounding box center [331, 288] width 103 height 27
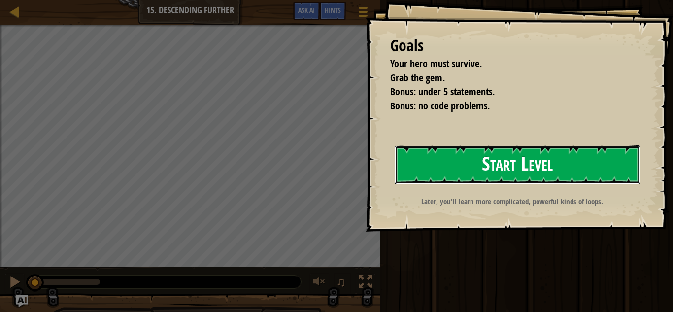
click at [519, 158] on button "Start Level" at bounding box center [518, 164] width 246 height 39
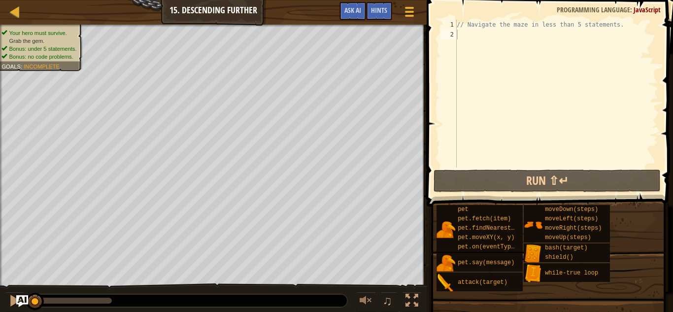
click at [539, 42] on div "// Navigate the maze in less than 5 statements." at bounding box center [557, 104] width 204 height 168
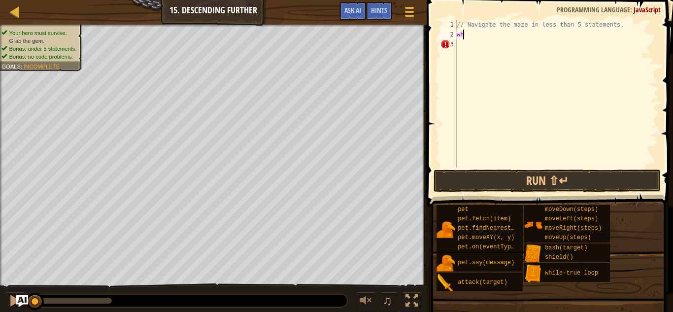
scroll to position [4, 0]
type textarea "w"
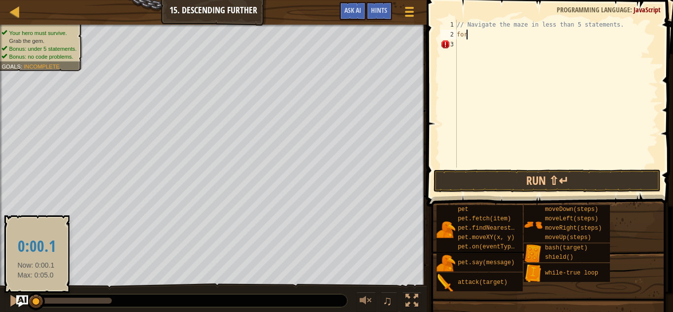
drag, startPoint x: 38, startPoint y: 302, endPoint x: 68, endPoint y: 299, distance: 30.2
click at [22, 300] on div "Map Introduction to Computer Science 15. Descending Further Game Menu Done Hint…" at bounding box center [336, 156] width 673 height 312
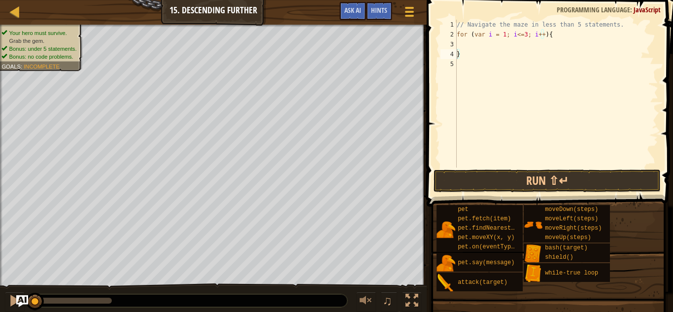
type textarea "// Navigate the maze in less than 5 statements."
drag, startPoint x: 673, startPoint y: 43, endPoint x: 526, endPoint y: 27, distance: 147.7
click at [526, 27] on div "// Navigate the maze in less than 5 statements. for ( var i = 1 ; i <= 3 ; i ++…" at bounding box center [557, 104] width 204 height 168
click at [501, 46] on div "// Navigate the maze in less than 5 statements. for ( var i = 1 ; i <= 3 ; i ++…" at bounding box center [557, 104] width 204 height 168
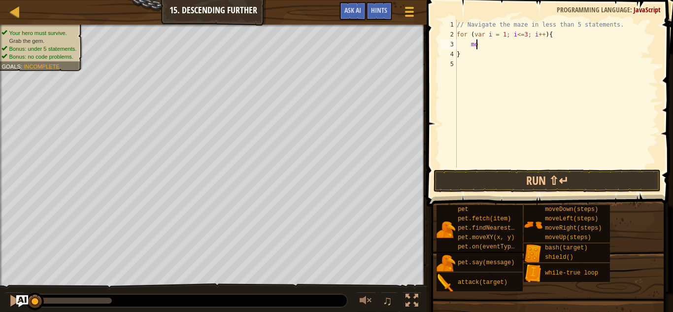
type textarea "m"
type textarea "for (var i = 1; i<=3; i++){"
click at [493, 181] on button "Run ⇧↵" at bounding box center [548, 181] width 228 height 23
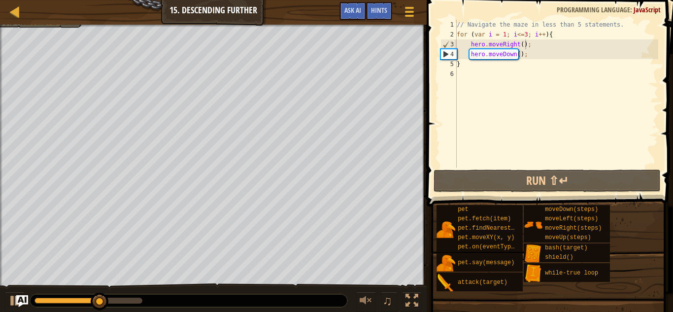
click at [0, 307] on div "♫" at bounding box center [213, 298] width 427 height 30
click at [12, 300] on div at bounding box center [14, 300] width 13 height 13
click at [518, 43] on div "// Navigate the maze in less than 5 statements. for ( var i = 1 ; i <= 3 ; i ++…" at bounding box center [557, 104] width 204 height 168
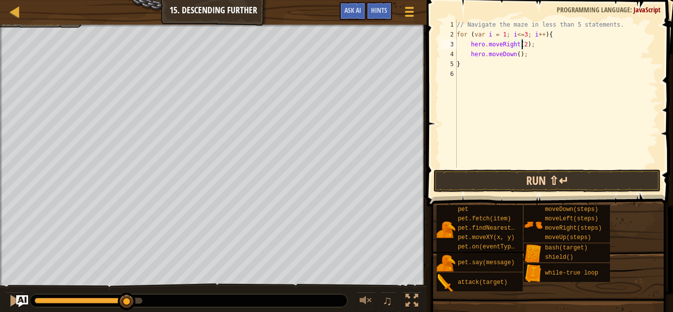
type textarea "hero.moveRight(2);"
click at [535, 183] on button "Run ⇧↵" at bounding box center [548, 181] width 228 height 23
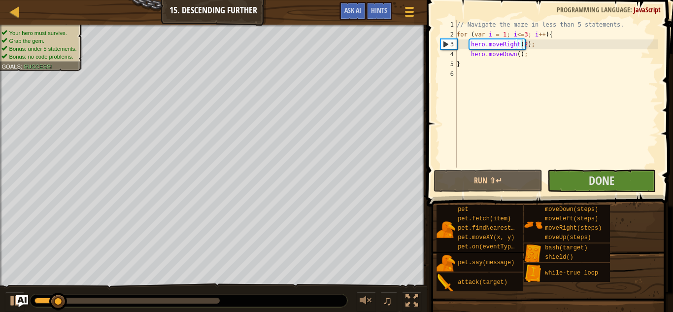
click at [52, 27] on div "Your hero must survive. Grab the gem. Bonus: under 5 statements. Bonus: no code…" at bounding box center [36, 44] width 94 height 53
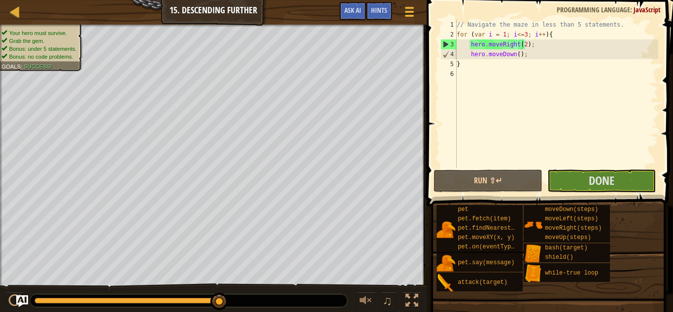
drag, startPoint x: 99, startPoint y: 299, endPoint x: 241, endPoint y: 300, distance: 142.4
click at [238, 300] on div at bounding box center [188, 300] width 317 height 13
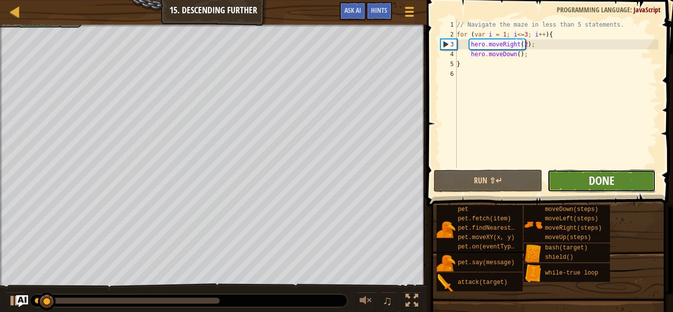
click at [590, 174] on span "Done" at bounding box center [602, 180] width 26 height 16
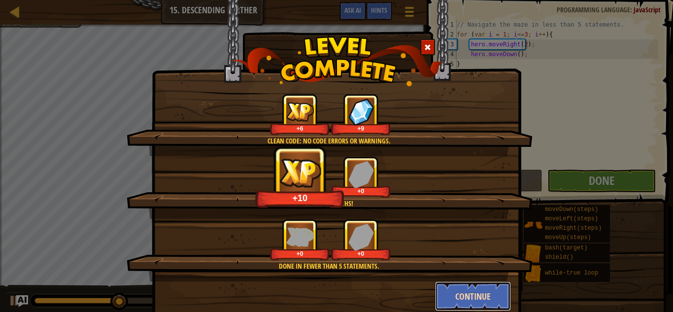
click at [454, 295] on button "Continue" at bounding box center [473, 296] width 76 height 30
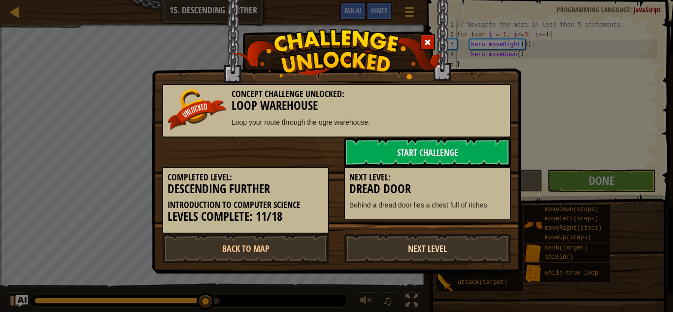
click at [375, 239] on link "Next Level" at bounding box center [427, 249] width 167 height 30
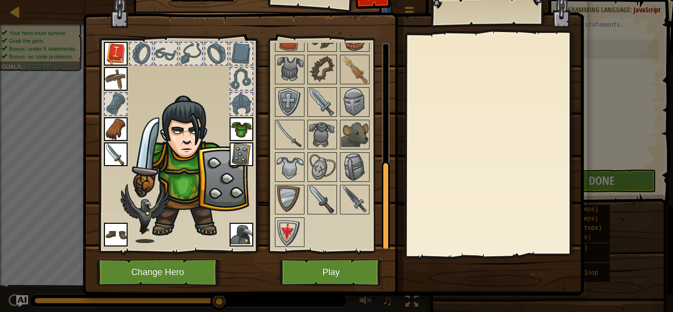
scroll to position [28, 0]
